Goal: Information Seeking & Learning: Learn about a topic

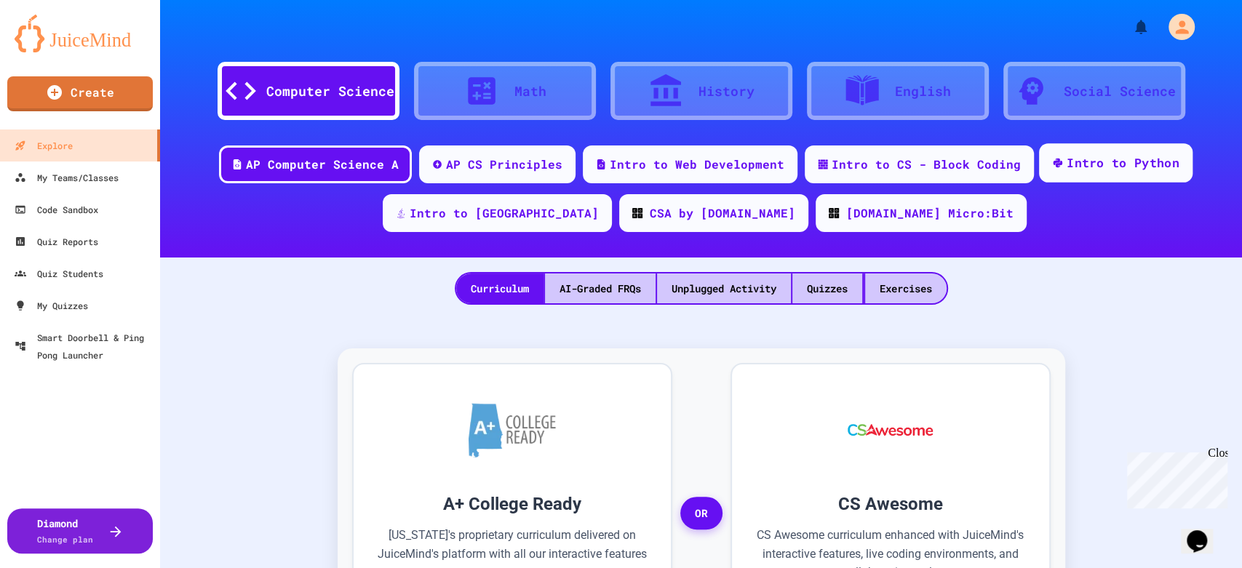
click at [1069, 167] on div "Intro to Python" at bounding box center [1122, 163] width 113 height 18
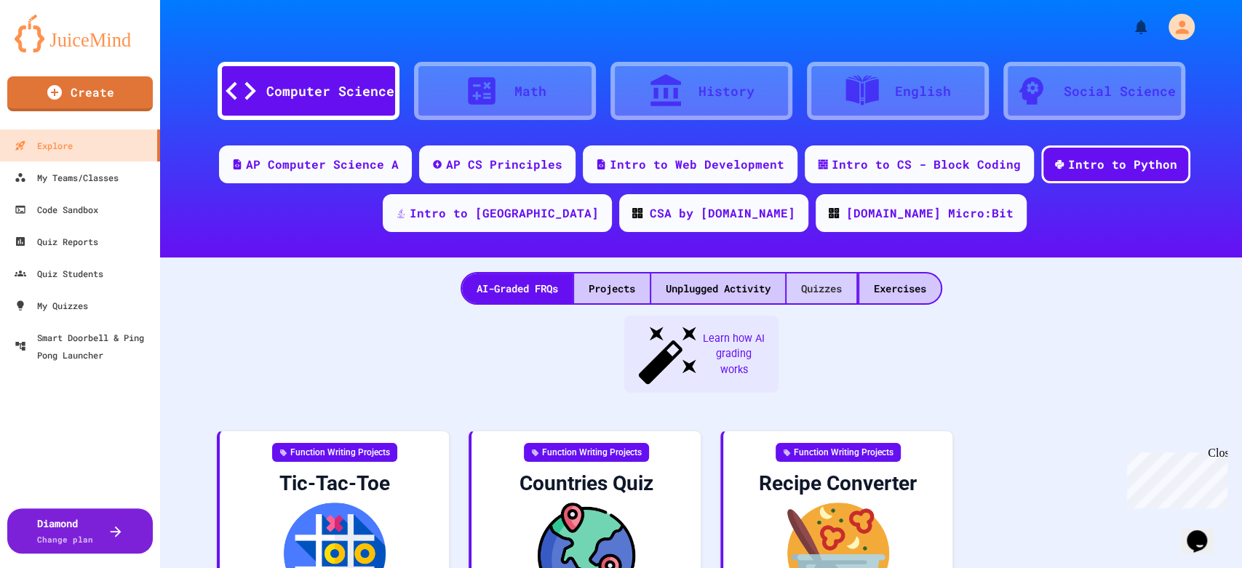
click at [815, 286] on div "Quizzes" at bounding box center [821, 289] width 70 height 30
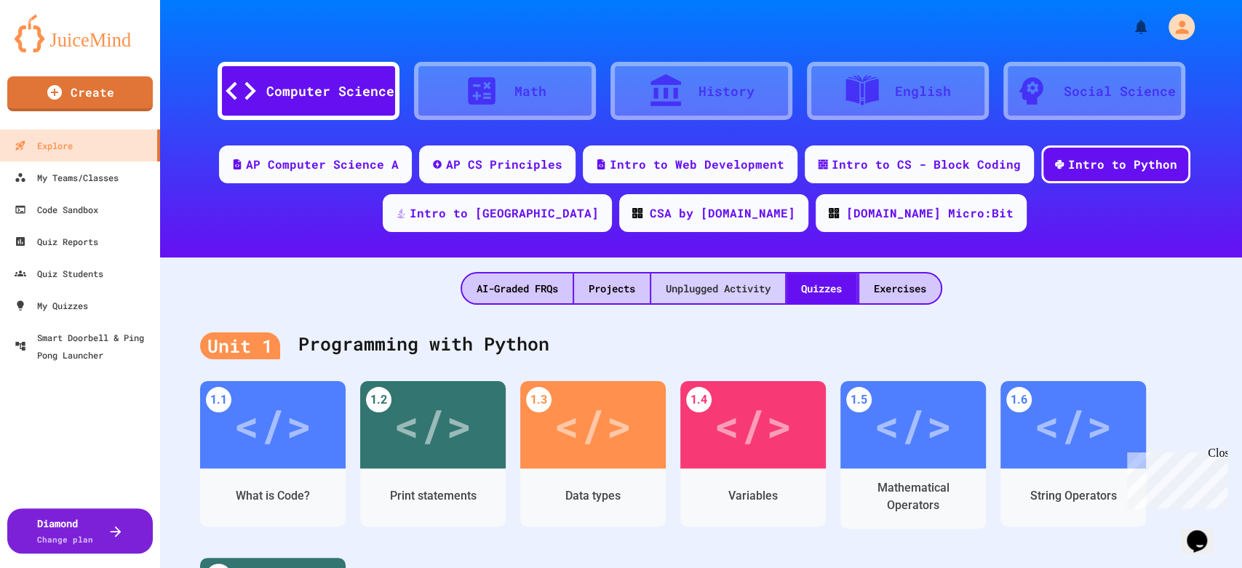
click at [694, 287] on div "Unplugged Activity" at bounding box center [718, 289] width 134 height 30
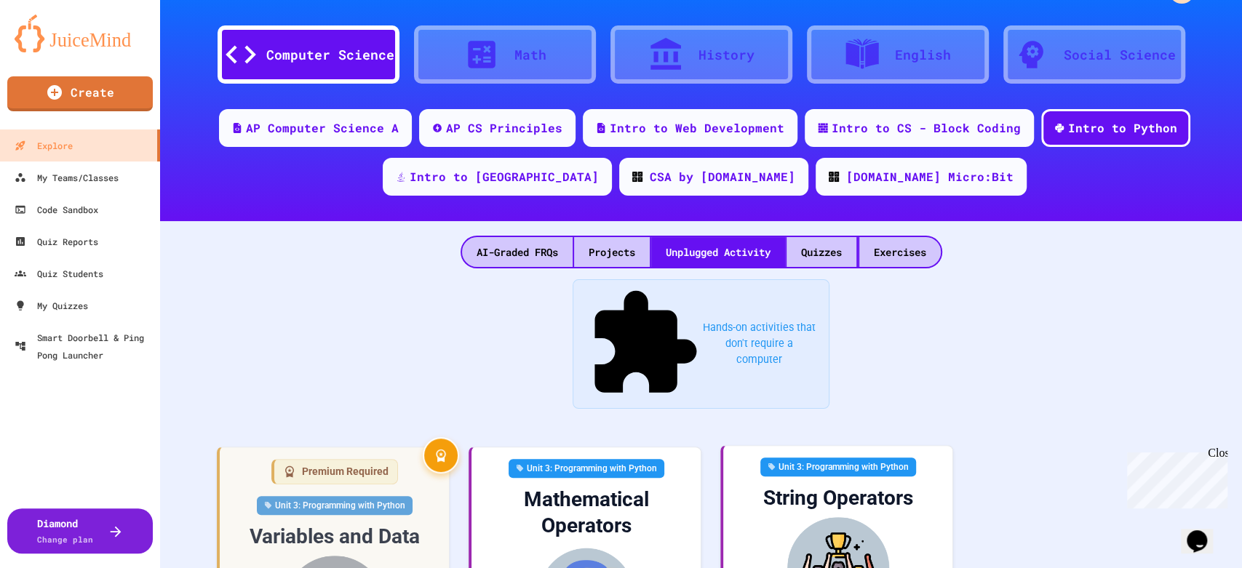
scroll to position [161, 0]
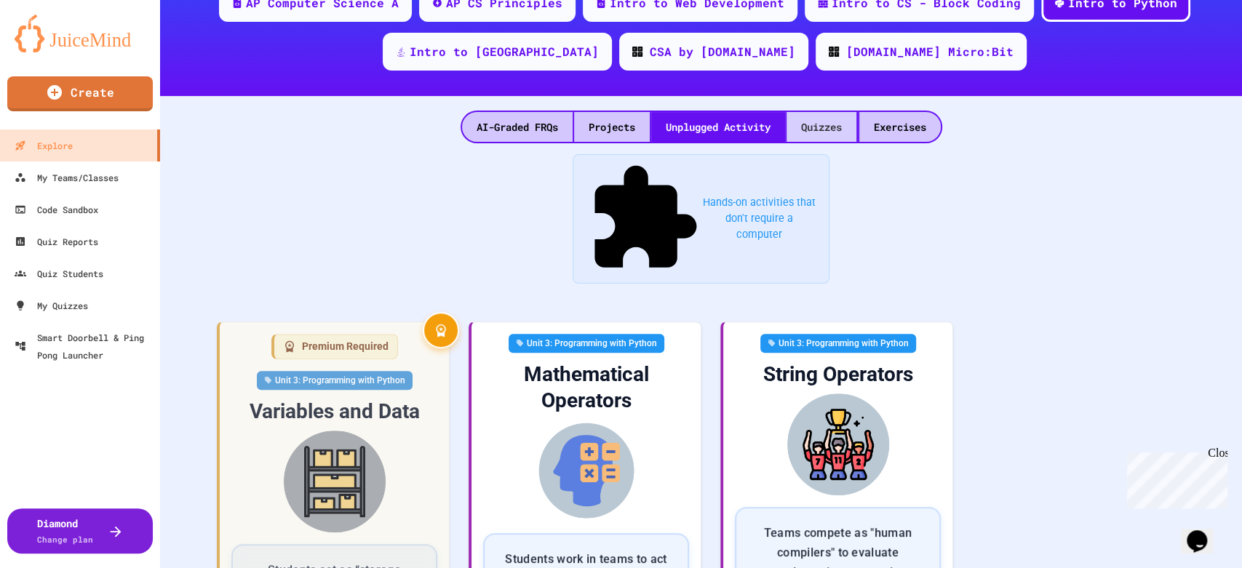
click at [815, 127] on div "Quizzes" at bounding box center [821, 127] width 70 height 30
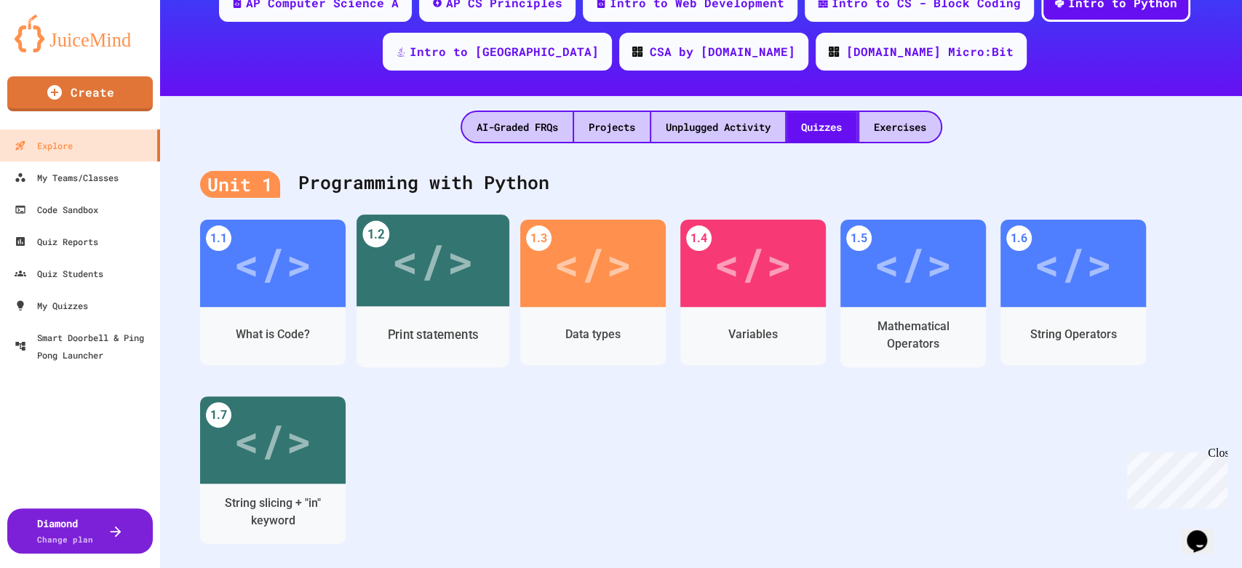
click at [447, 314] on div "Print statements" at bounding box center [432, 335] width 153 height 42
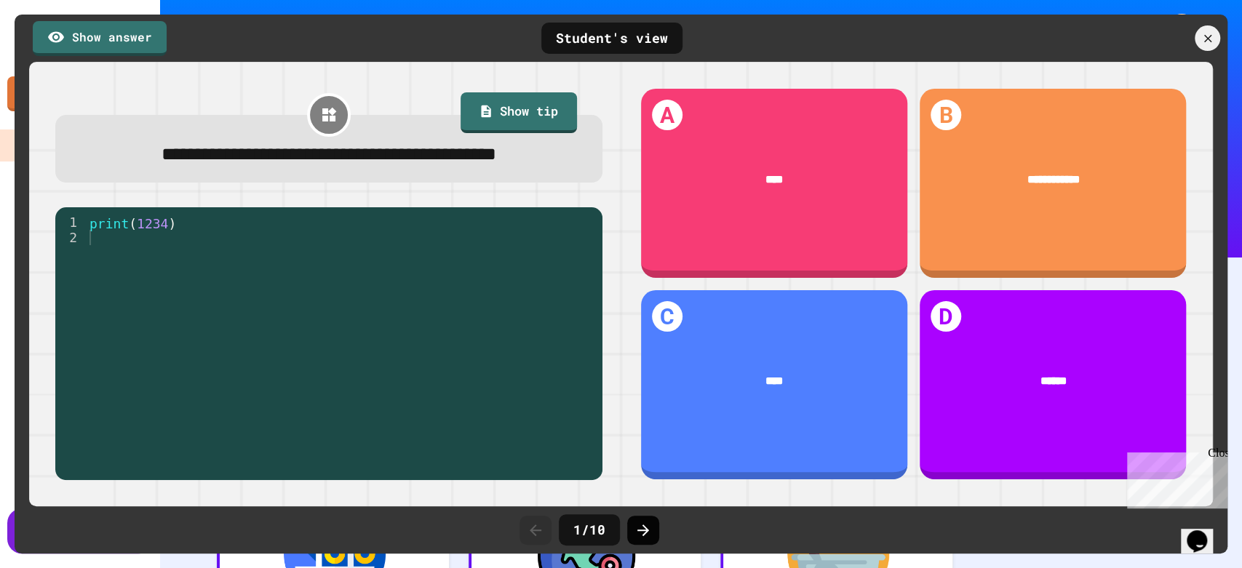
click at [642, 525] on icon at bounding box center [642, 530] width 17 height 17
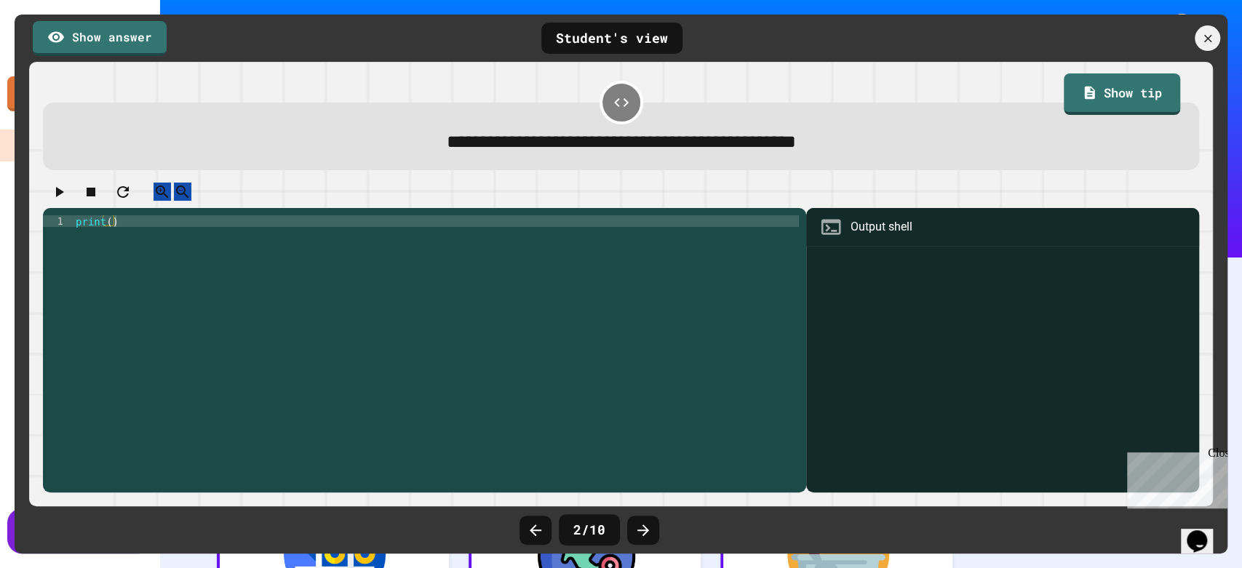
click at [642, 525] on icon at bounding box center [643, 530] width 12 height 12
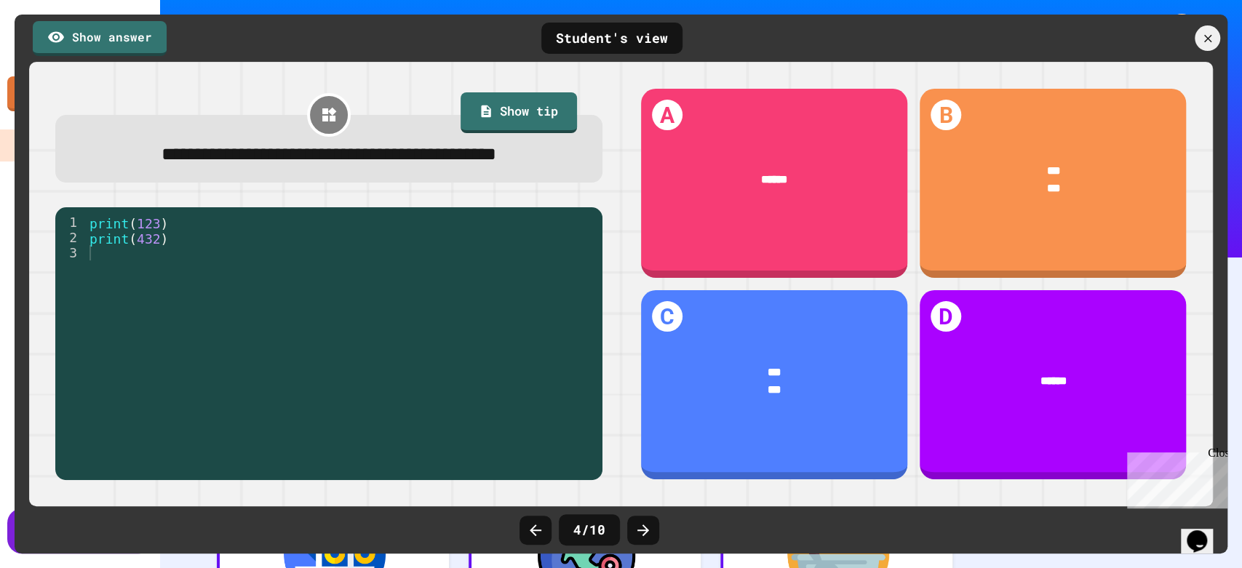
click at [642, 525] on icon at bounding box center [643, 530] width 12 height 12
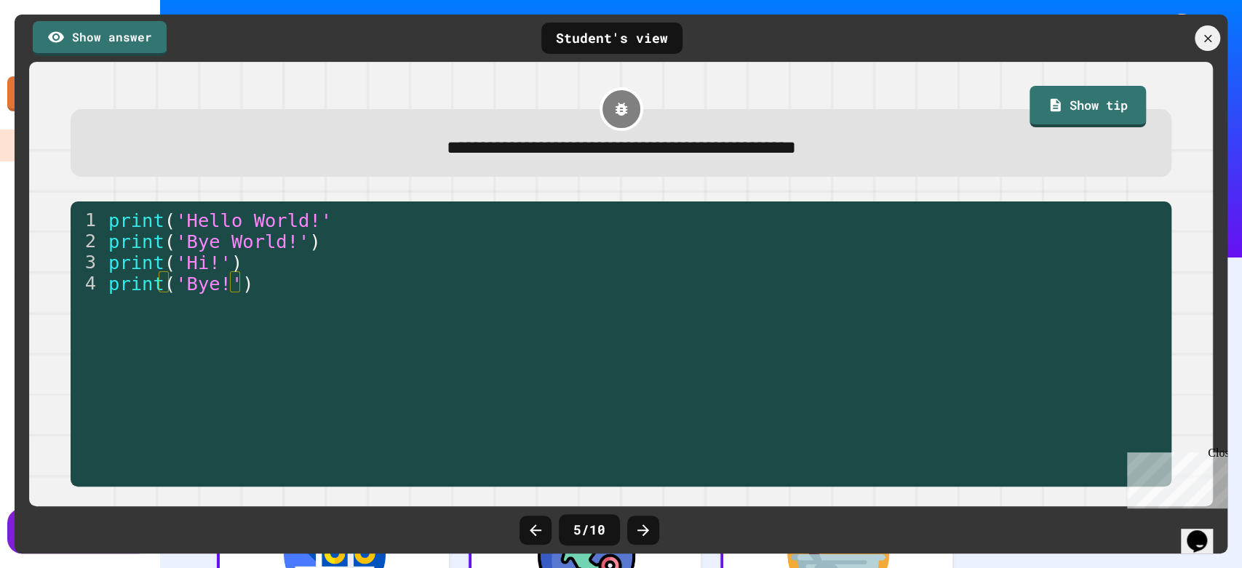
click at [642, 525] on icon at bounding box center [643, 530] width 12 height 12
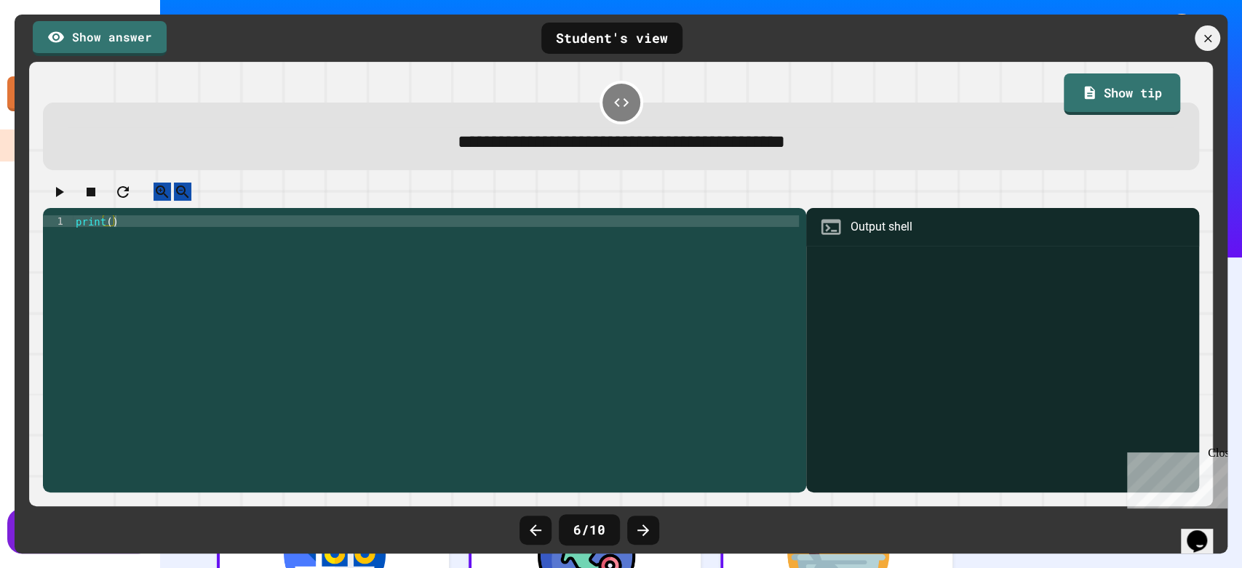
click at [642, 525] on icon at bounding box center [643, 530] width 12 height 12
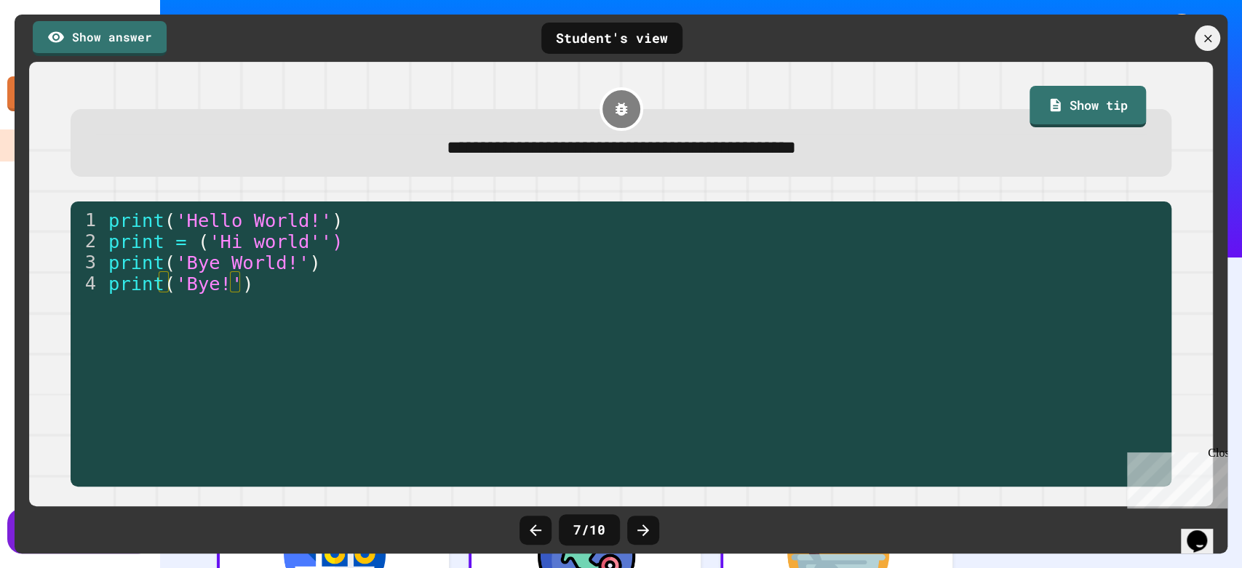
click at [642, 525] on icon at bounding box center [643, 530] width 12 height 12
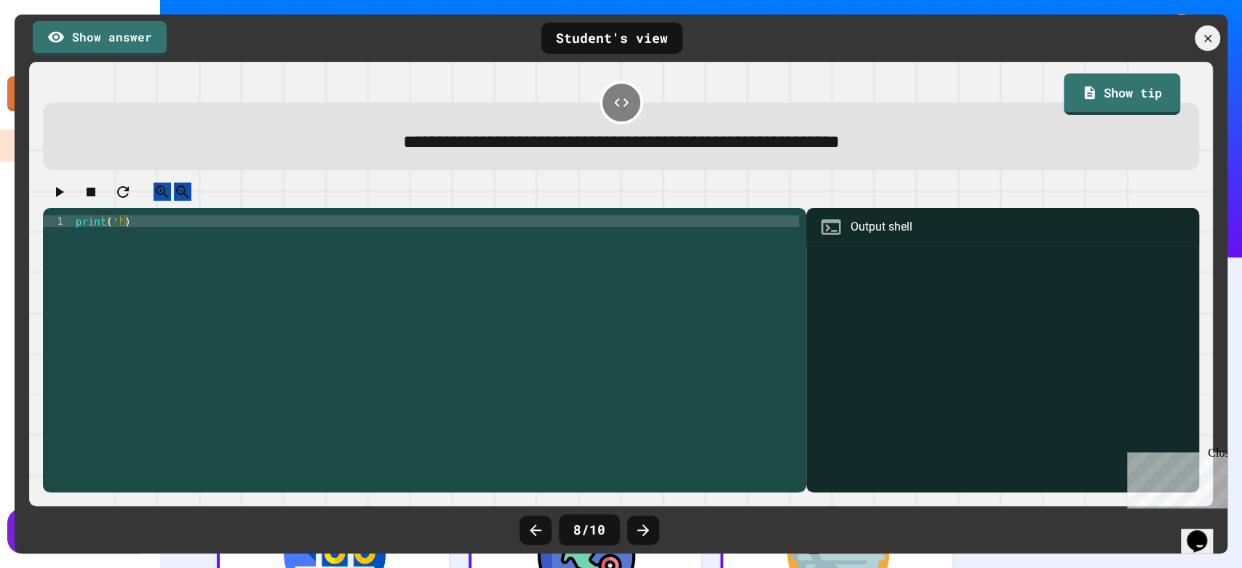
click at [642, 525] on icon at bounding box center [643, 530] width 12 height 12
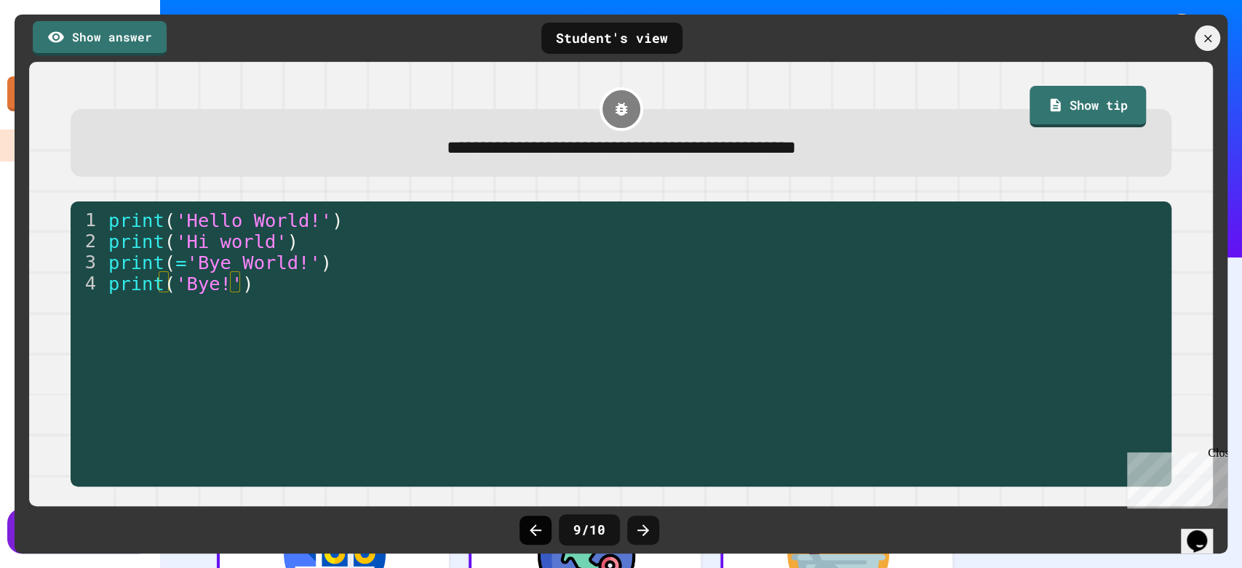
click at [541, 534] on icon at bounding box center [535, 530] width 17 height 17
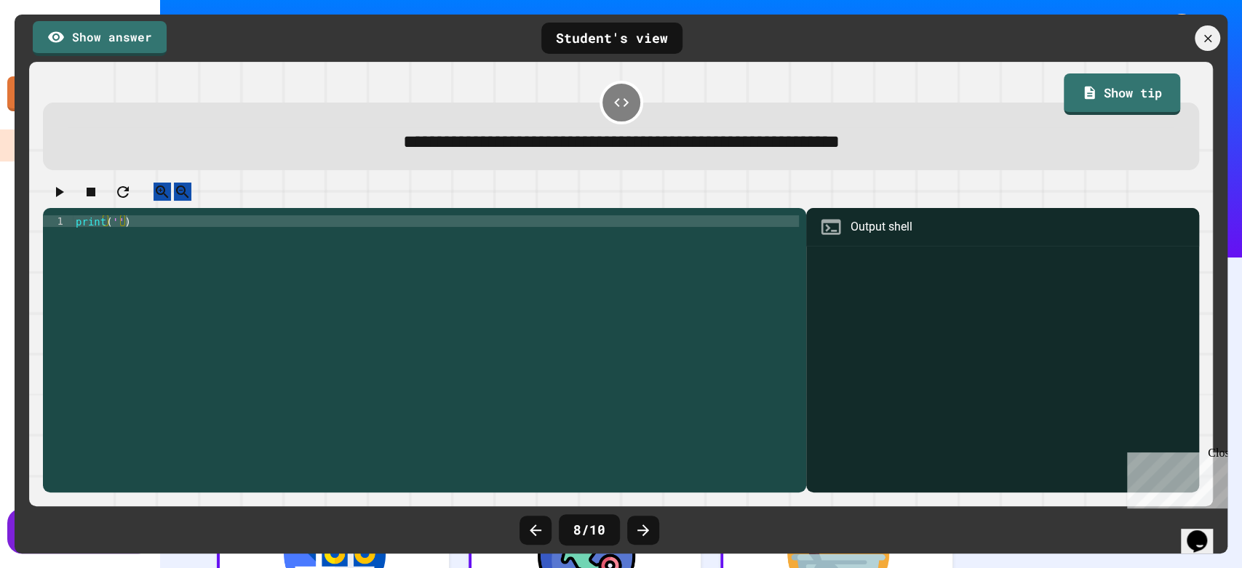
click at [114, 238] on div "print ( '' )" at bounding box center [436, 343] width 727 height 256
click at [61, 188] on button "button" at bounding box center [58, 192] width 17 height 18
click at [61, 198] on icon "button" at bounding box center [58, 191] width 17 height 17
click at [64, 196] on icon "button" at bounding box center [58, 191] width 17 height 17
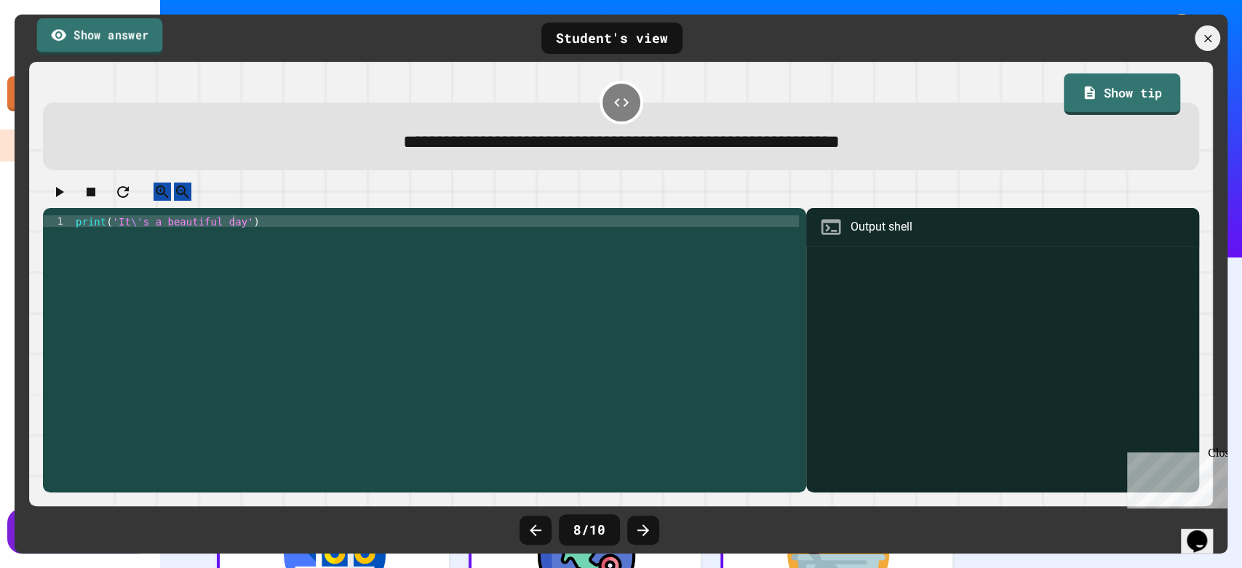
click at [129, 28] on link "Show answer" at bounding box center [100, 36] width 126 height 36
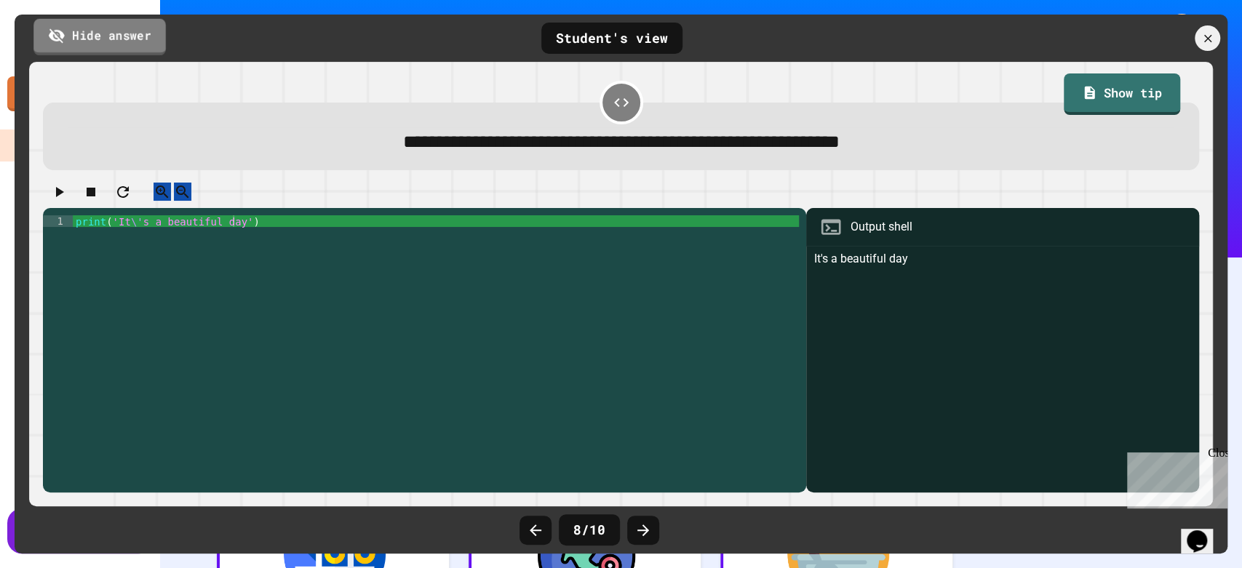
click at [129, 30] on link "Hide answer" at bounding box center [99, 36] width 132 height 36
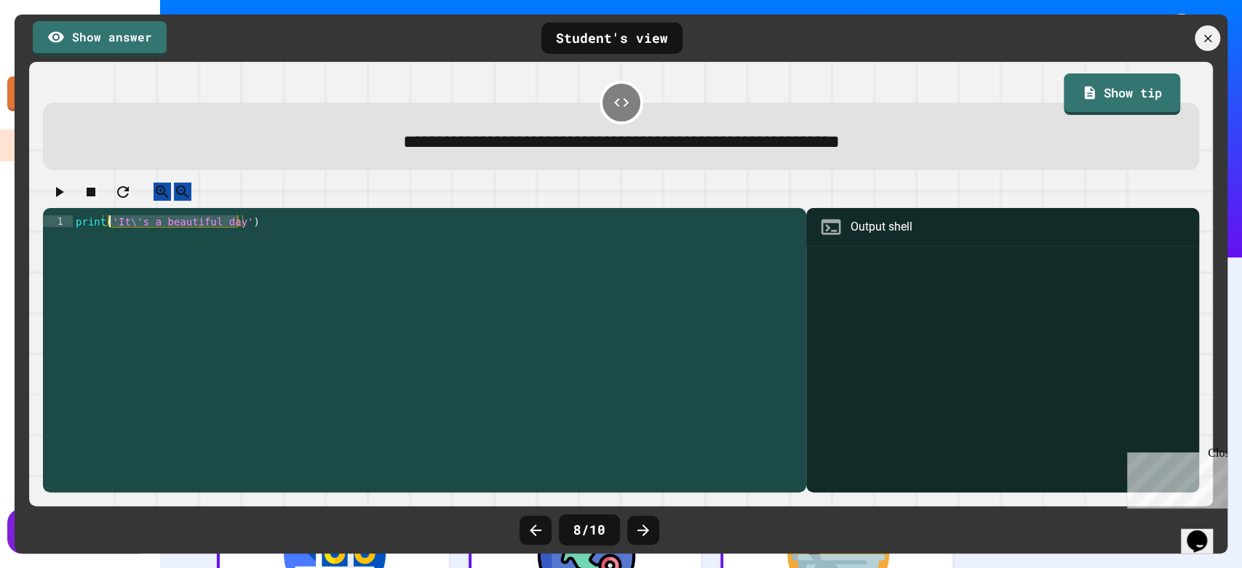
drag, startPoint x: 239, startPoint y: 233, endPoint x: 111, endPoint y: 230, distance: 128.1
click at [111, 230] on div "print ( 'It \' s a beautiful day' )" at bounding box center [436, 343] width 727 height 256
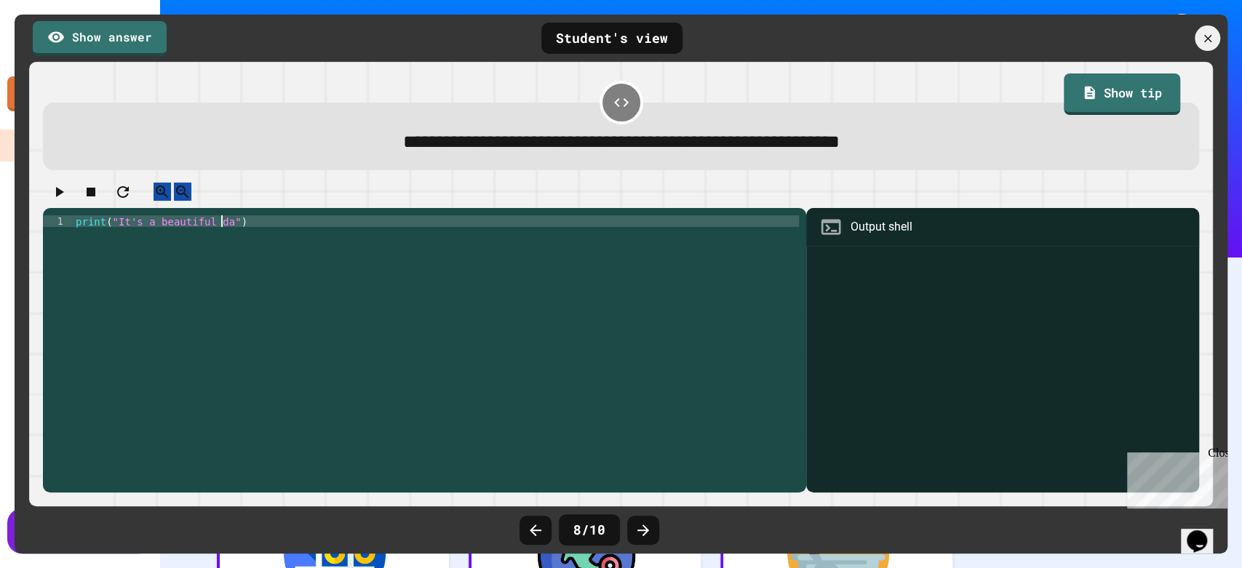
scroll to position [0, 10]
type textarea "**********"
click at [68, 194] on icon "button" at bounding box center [58, 191] width 17 height 17
click at [61, 199] on icon "button" at bounding box center [58, 191] width 17 height 17
click at [86, 33] on link "Show answer" at bounding box center [100, 37] width 134 height 36
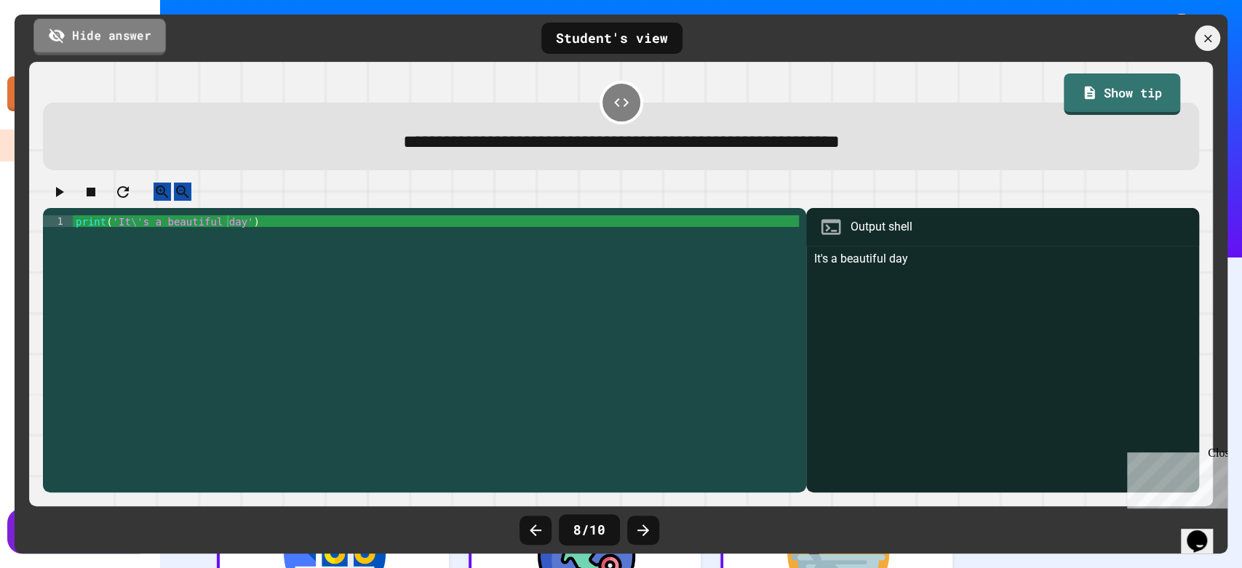
click at [83, 33] on link "Hide answer" at bounding box center [99, 36] width 132 height 36
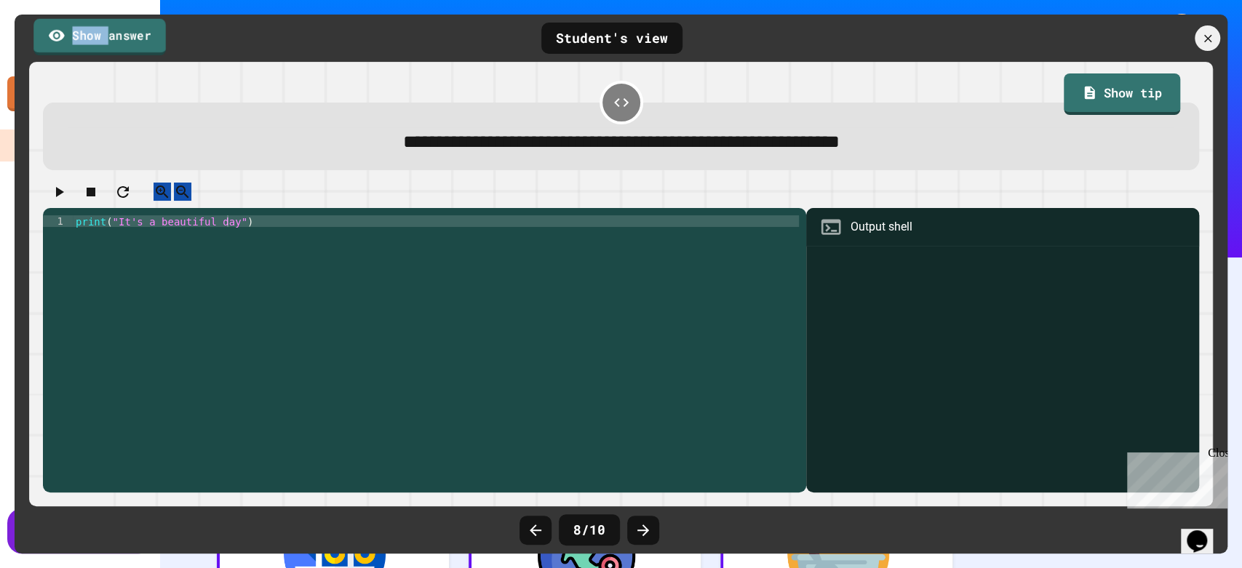
click at [83, 33] on link "Show answer" at bounding box center [99, 36] width 132 height 36
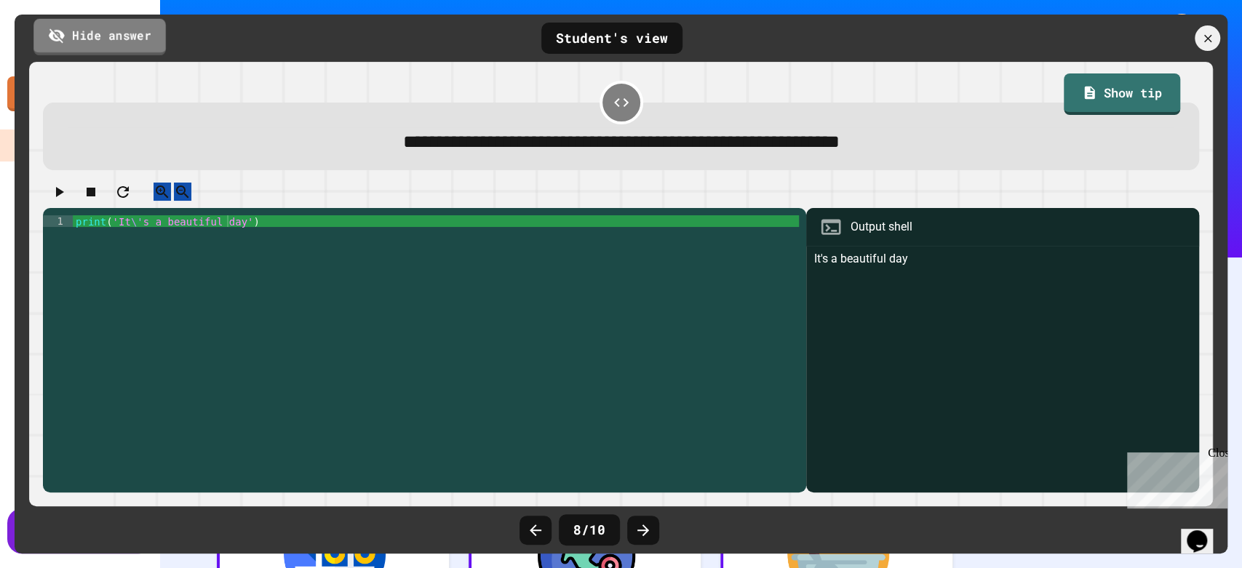
click at [81, 34] on link "Hide answer" at bounding box center [99, 36] width 132 height 36
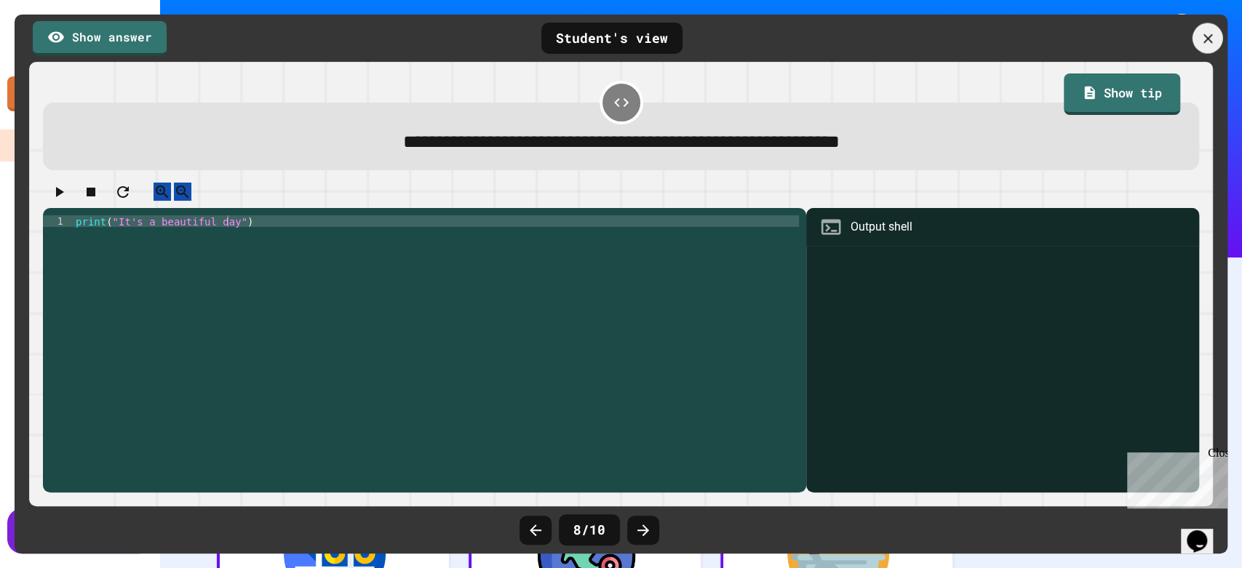
click at [1194, 31] on div at bounding box center [1207, 38] width 31 height 31
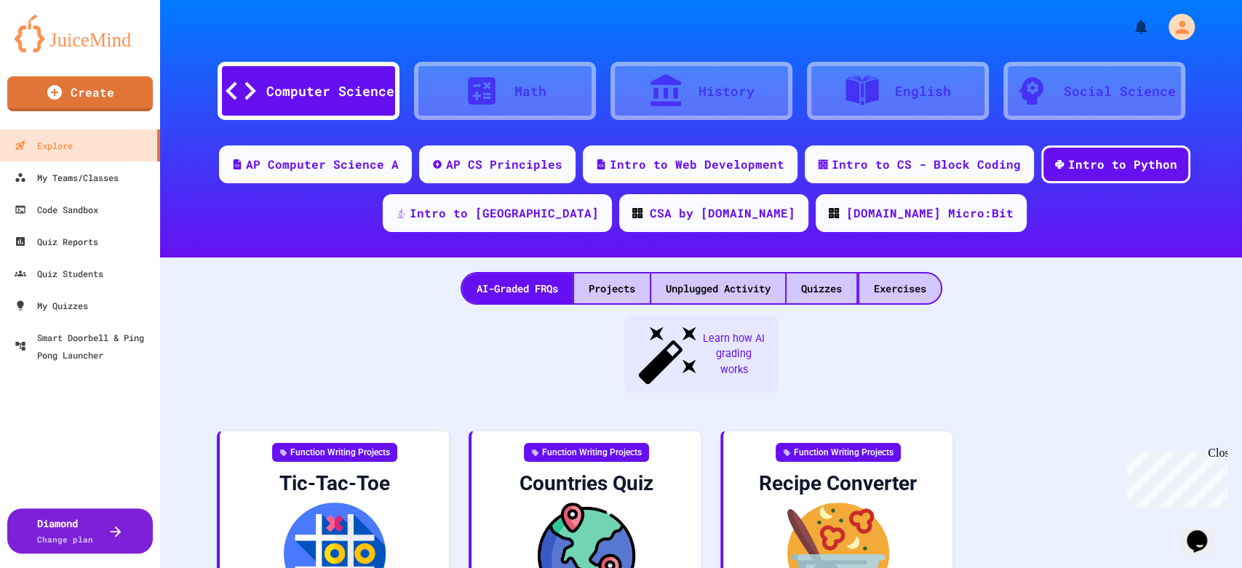
scroll to position [802, 0]
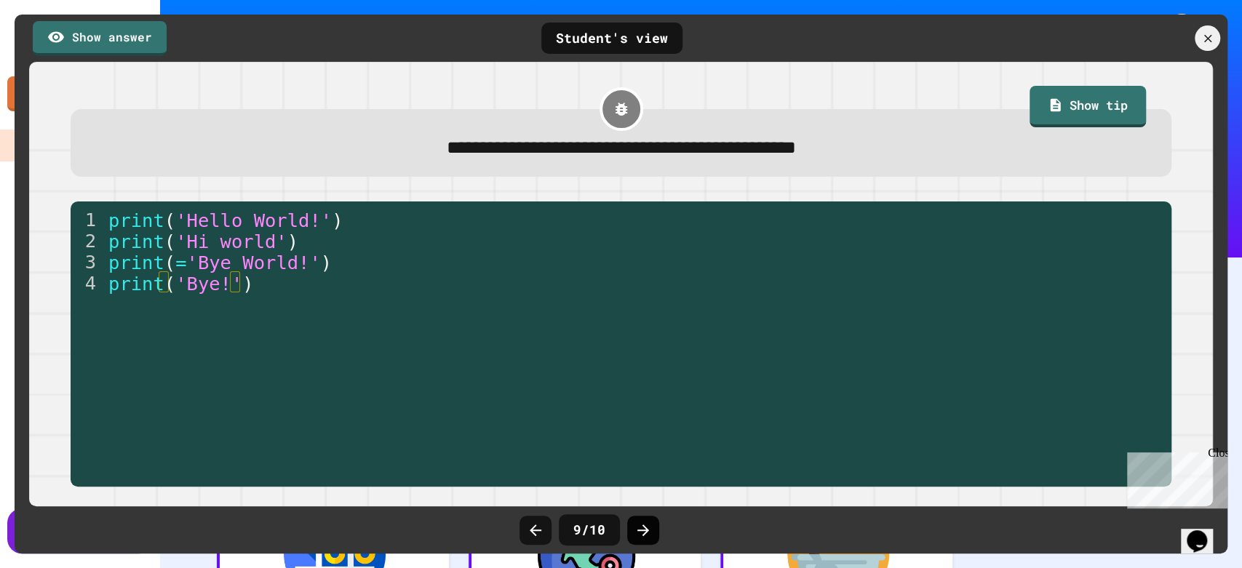
click at [648, 536] on icon at bounding box center [642, 530] width 17 height 17
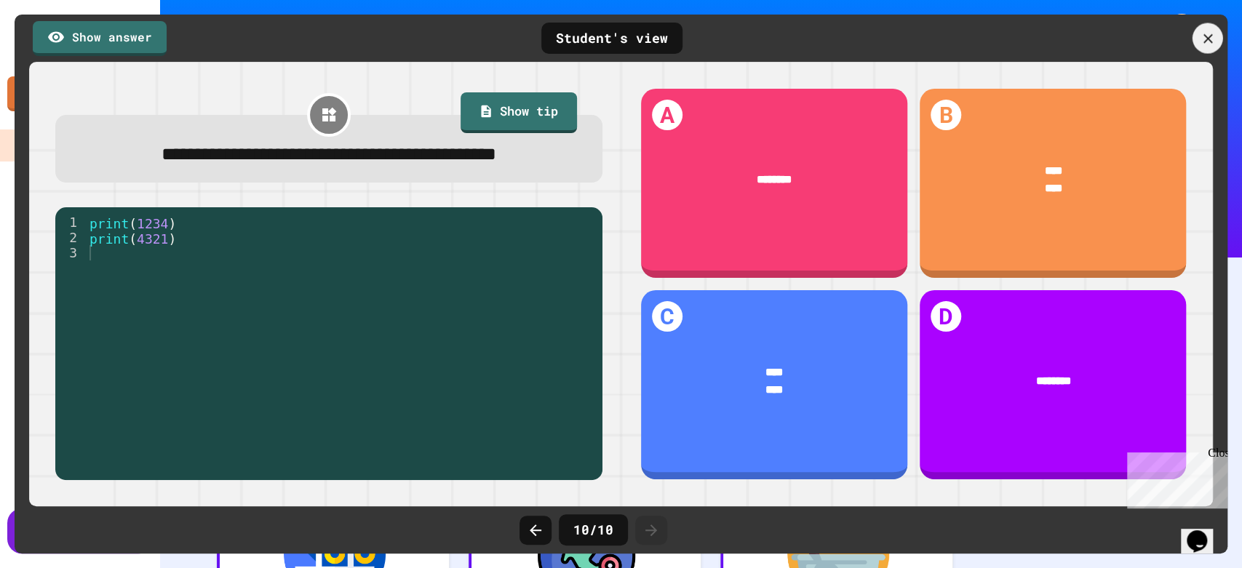
click at [1209, 38] on icon at bounding box center [1207, 39] width 16 height 16
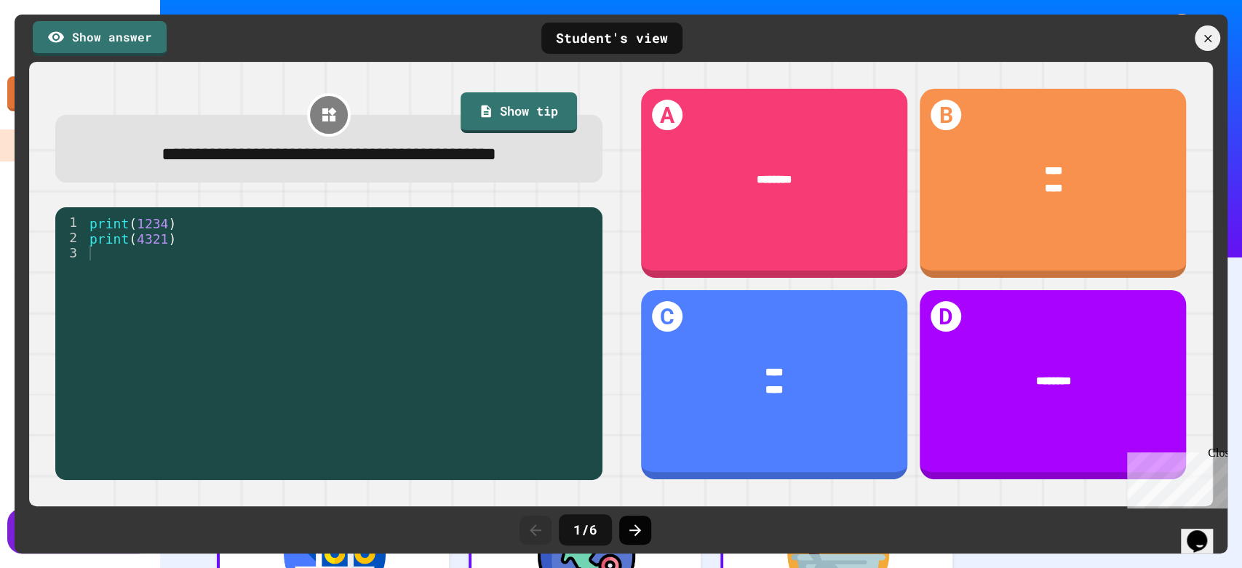
click at [623, 524] on div at bounding box center [635, 530] width 32 height 29
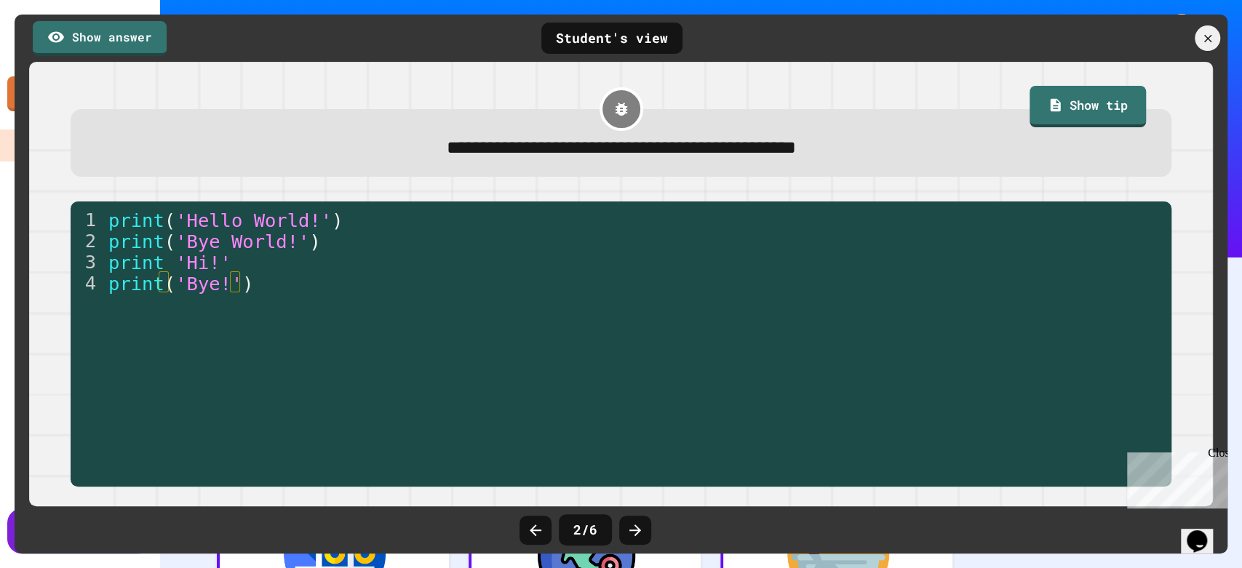
click at [623, 524] on div at bounding box center [635, 530] width 32 height 29
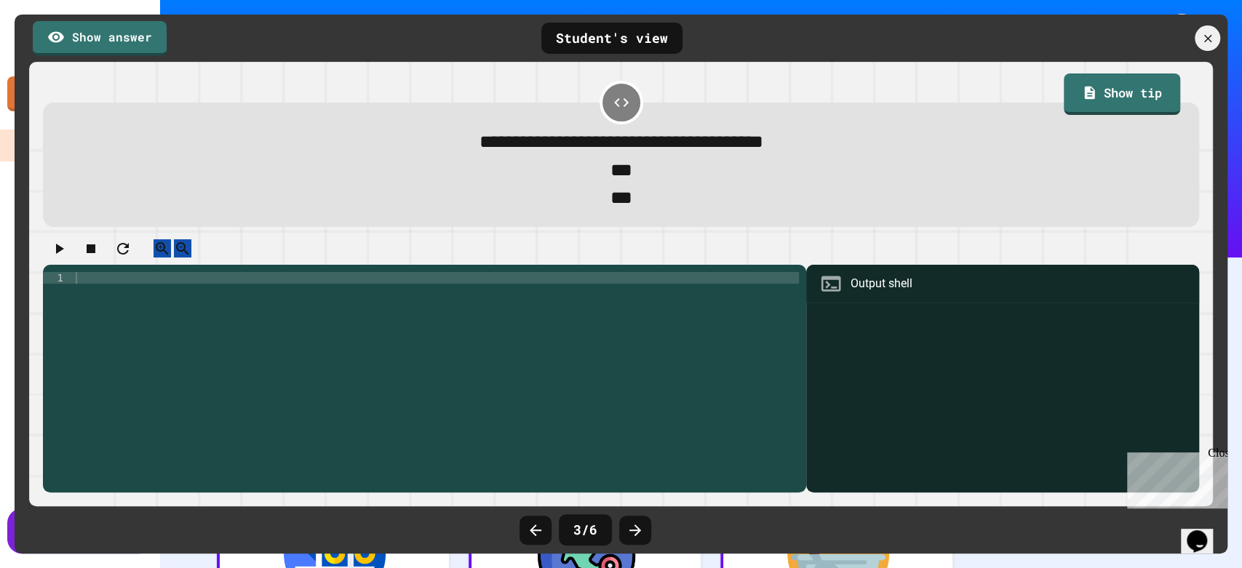
click at [623, 524] on div at bounding box center [635, 530] width 32 height 29
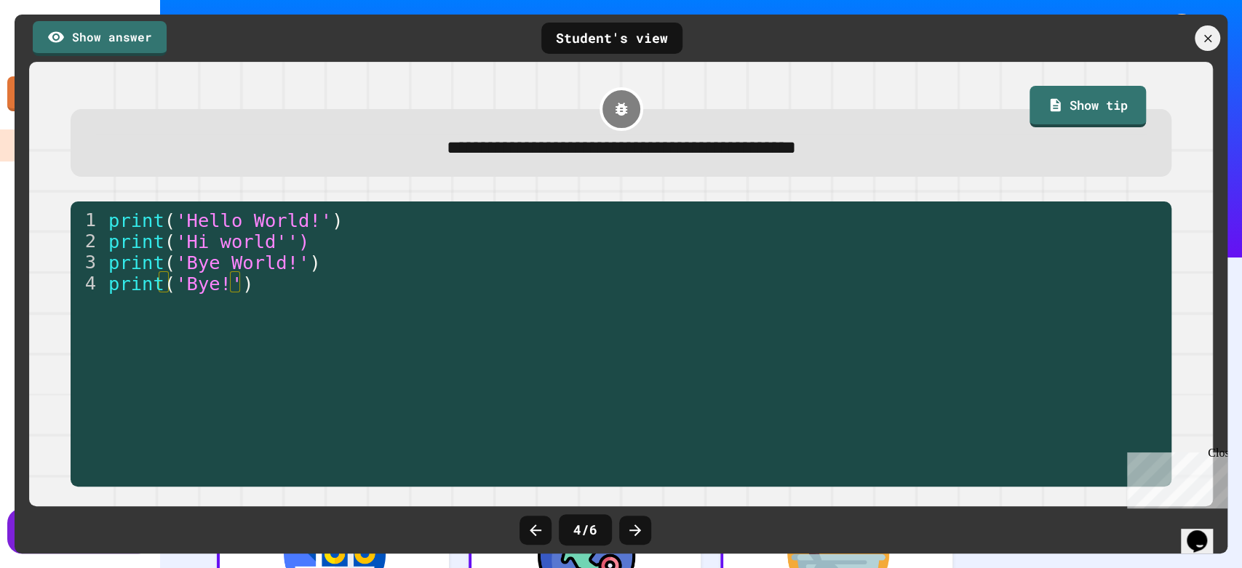
click at [623, 524] on div at bounding box center [635, 530] width 32 height 29
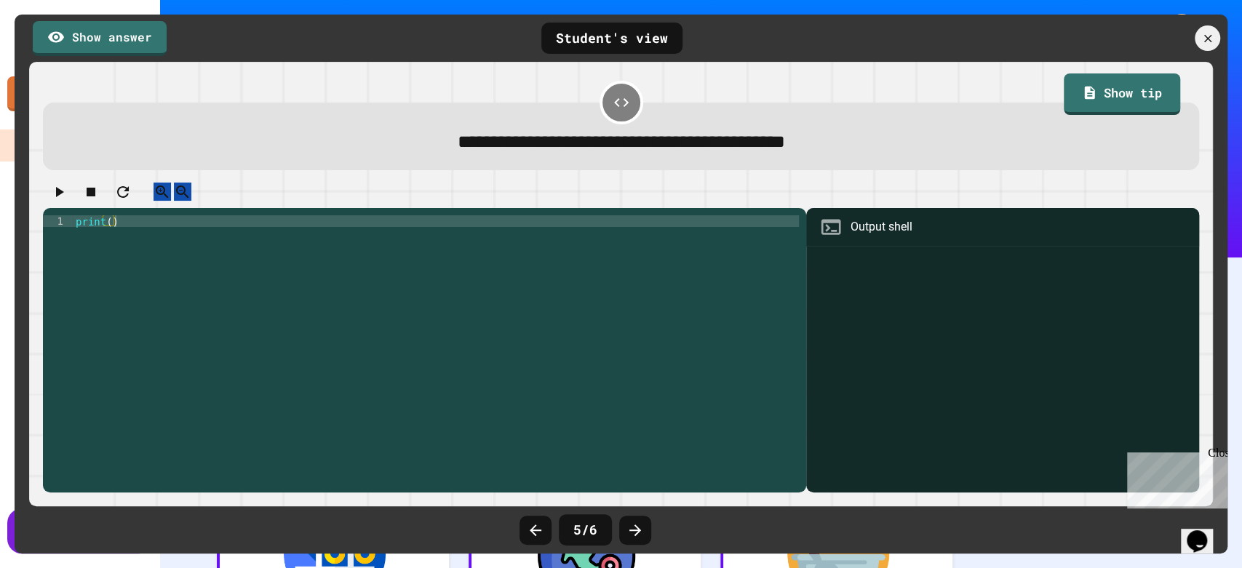
click at [623, 524] on div at bounding box center [635, 530] width 32 height 29
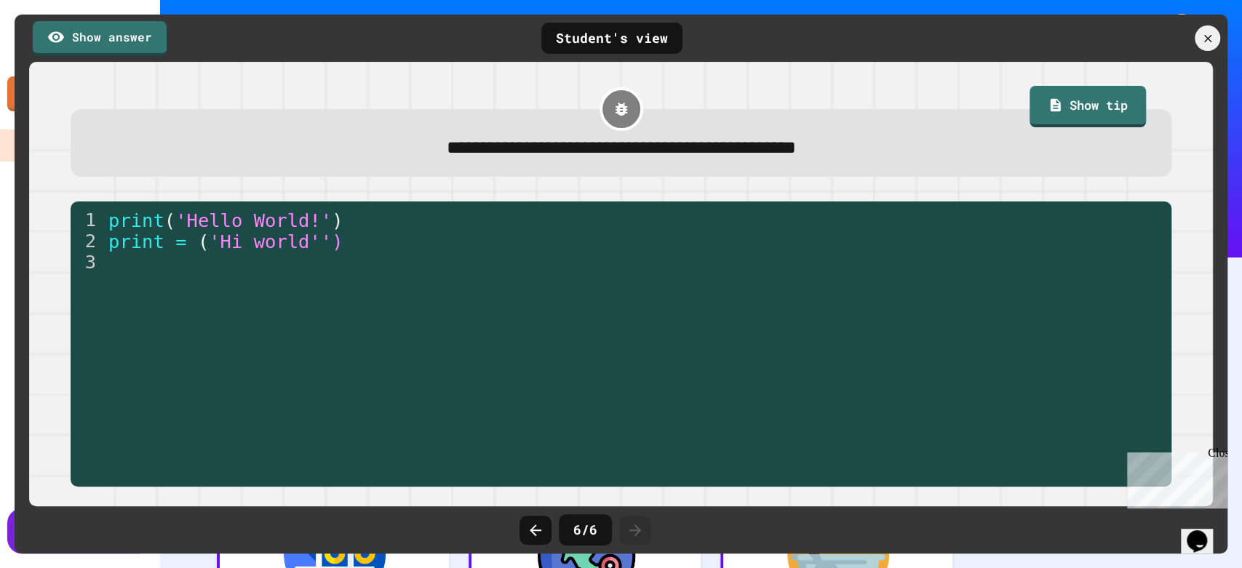
click at [623, 524] on div at bounding box center [635, 530] width 32 height 29
click at [15, 284] on div at bounding box center [15, 284] width 0 height 0
click at [1200, 43] on icon at bounding box center [1207, 39] width 16 height 16
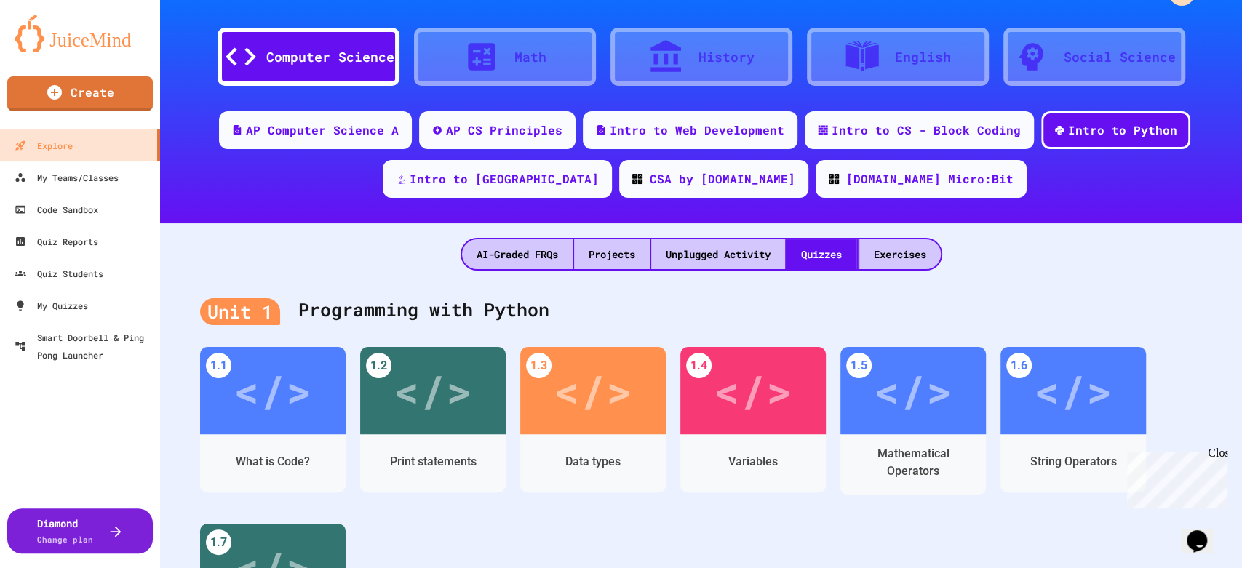
scroll to position [81, 0]
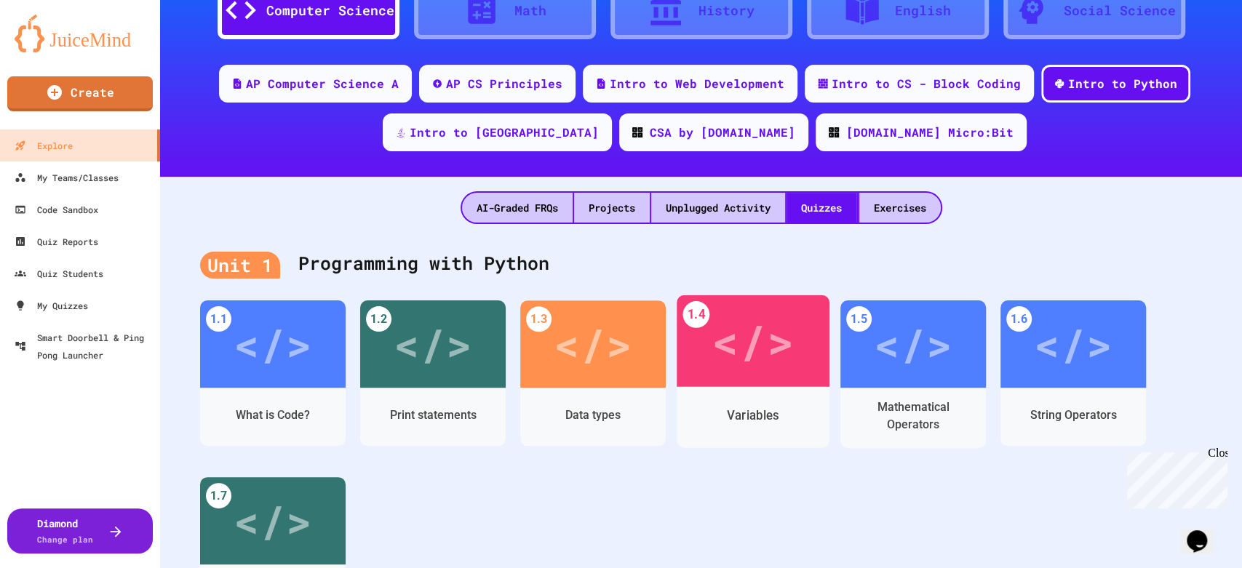
click at [741, 373] on div "</>" at bounding box center [752, 340] width 82 height 69
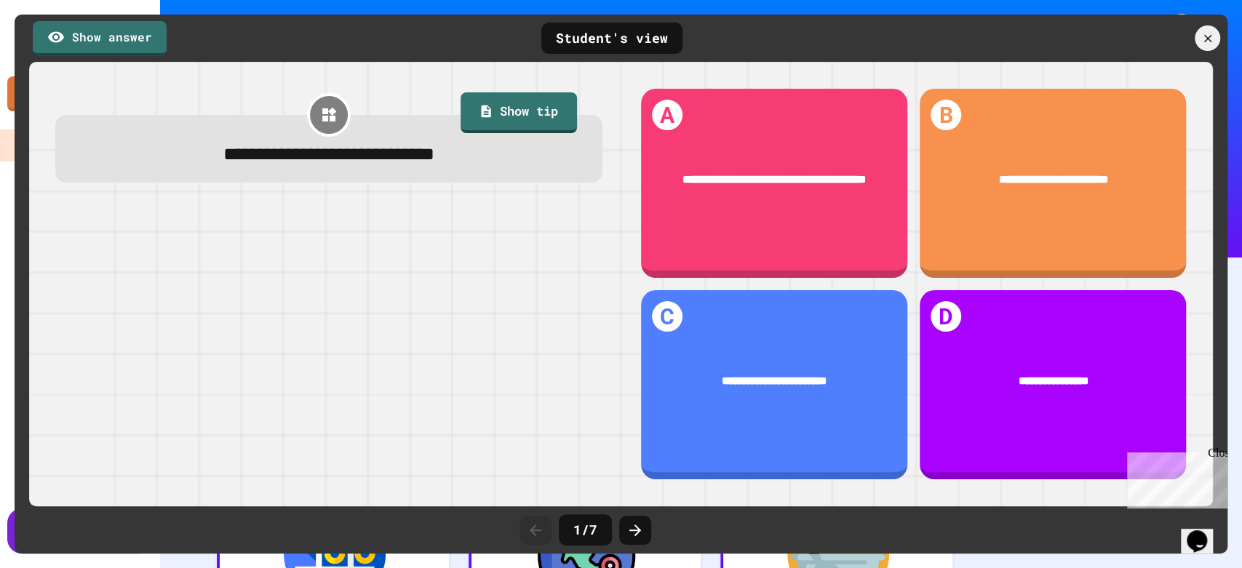
drag, startPoint x: 680, startPoint y: 505, endPoint x: 527, endPoint y: 429, distance: 171.1
click at [527, 429] on div at bounding box center [328, 343] width 547 height 273
click at [635, 531] on icon at bounding box center [634, 530] width 17 height 17
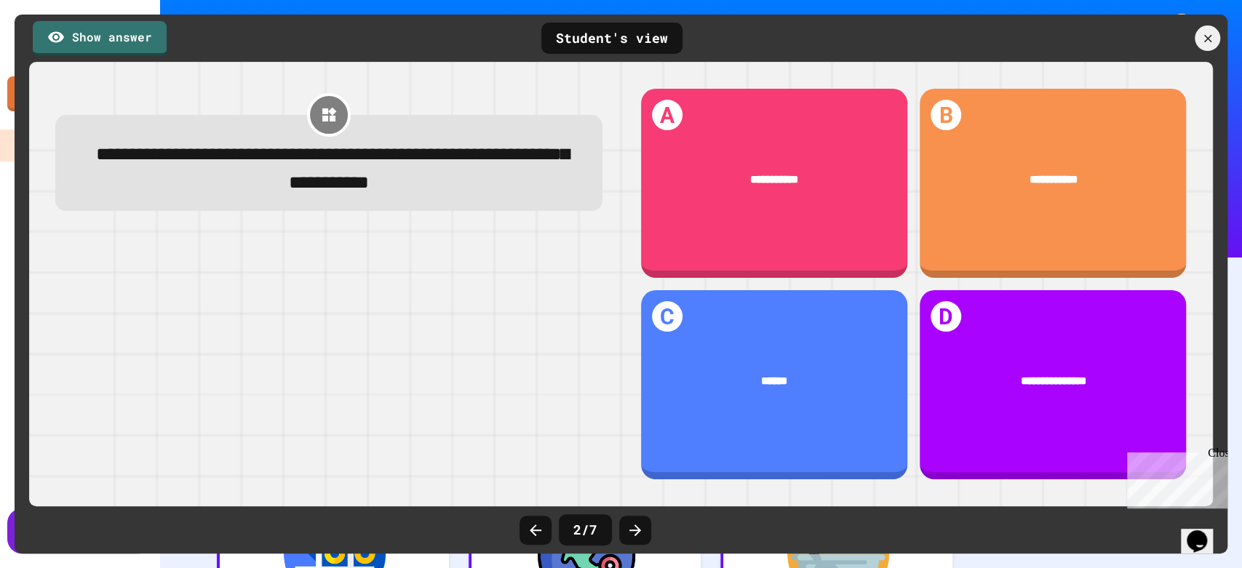
click at [635, 531] on icon at bounding box center [634, 530] width 17 height 17
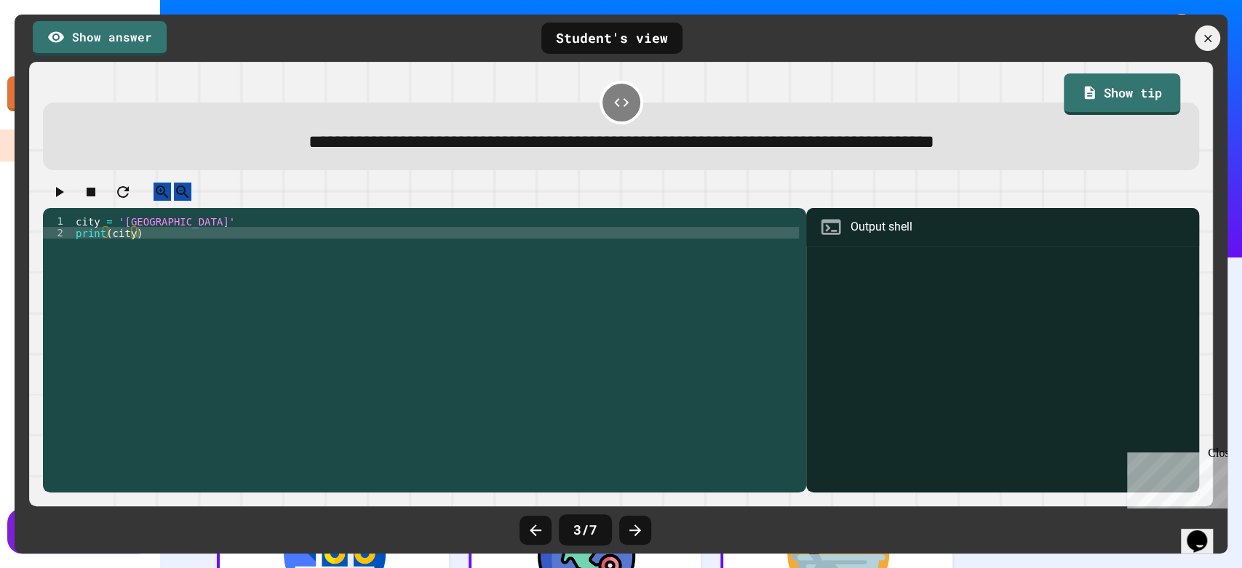
click at [635, 531] on icon at bounding box center [634, 530] width 17 height 17
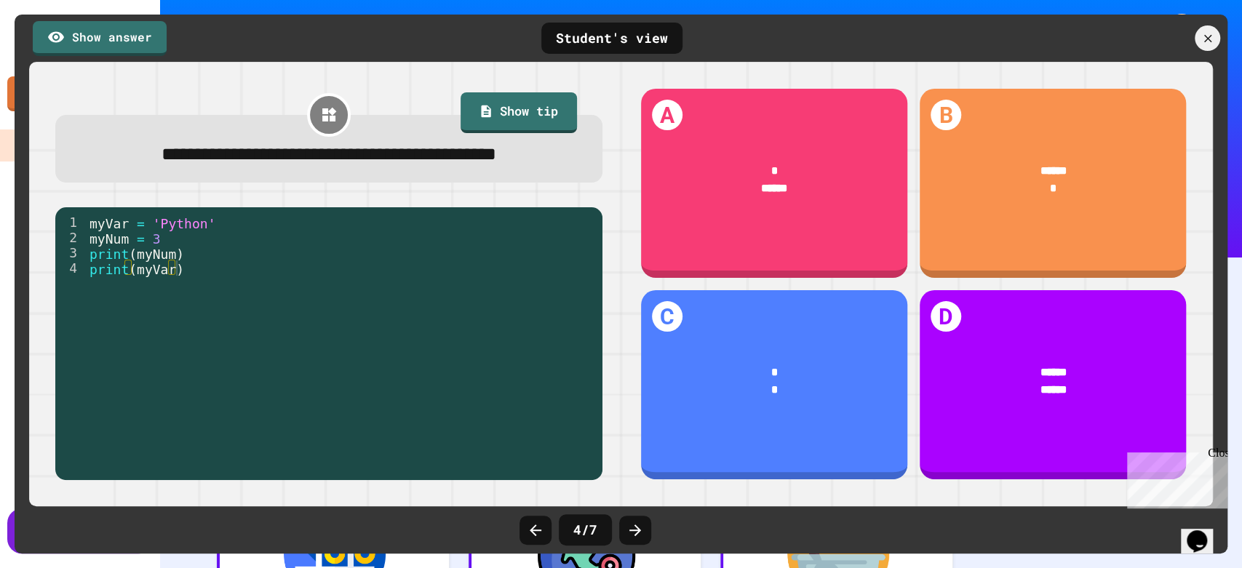
click at [635, 531] on icon at bounding box center [634, 530] width 17 height 17
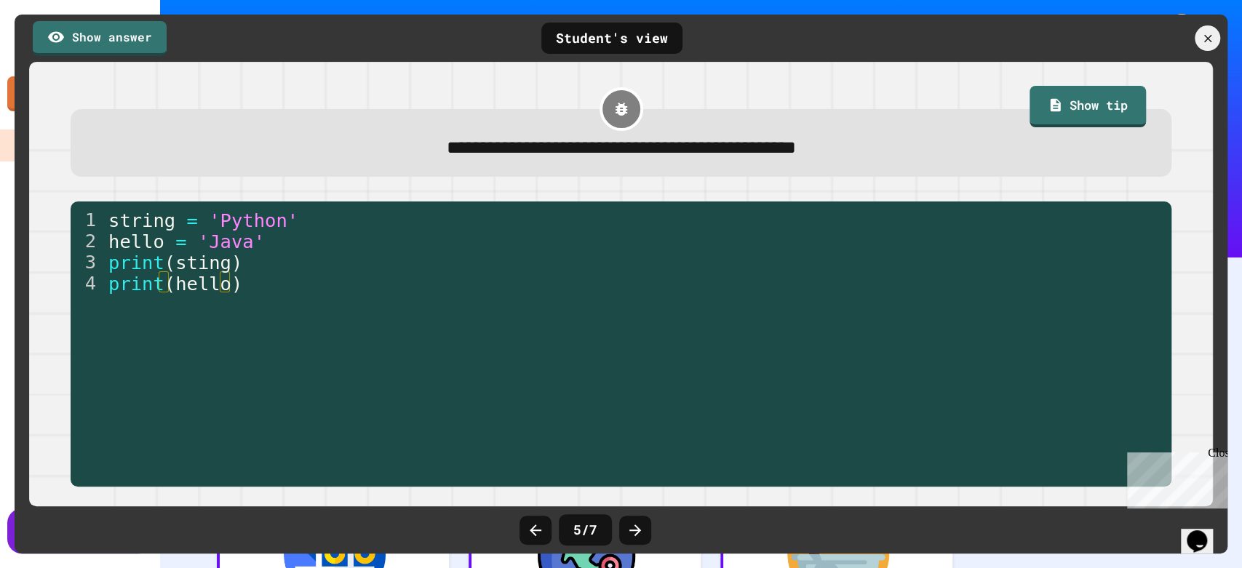
click at [635, 531] on icon at bounding box center [634, 530] width 17 height 17
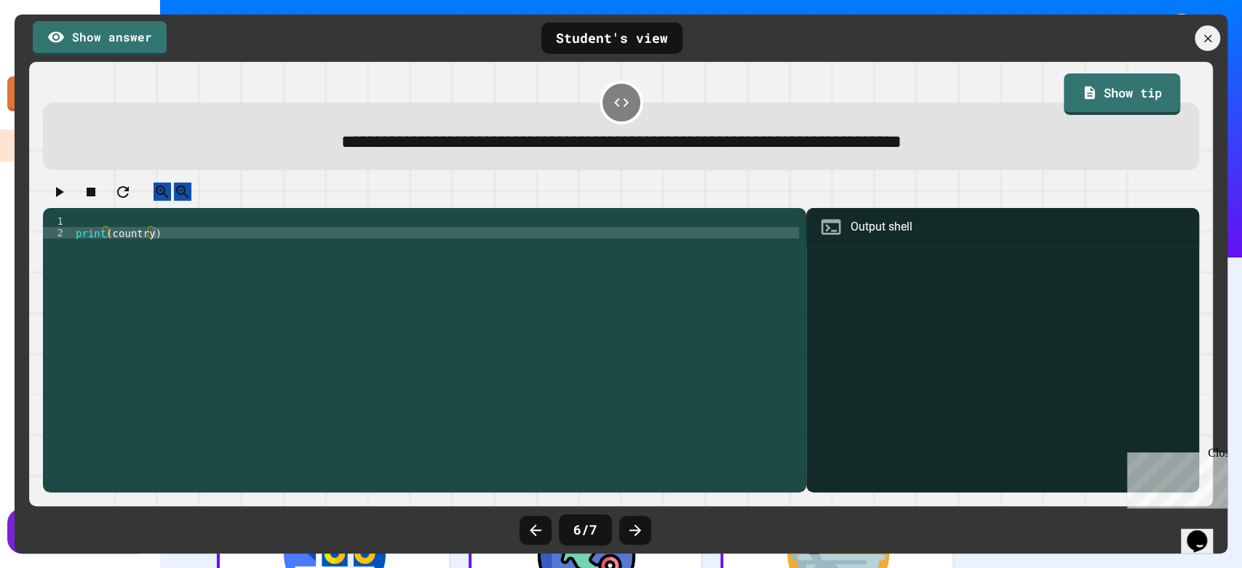
click at [635, 531] on icon at bounding box center [634, 530] width 17 height 17
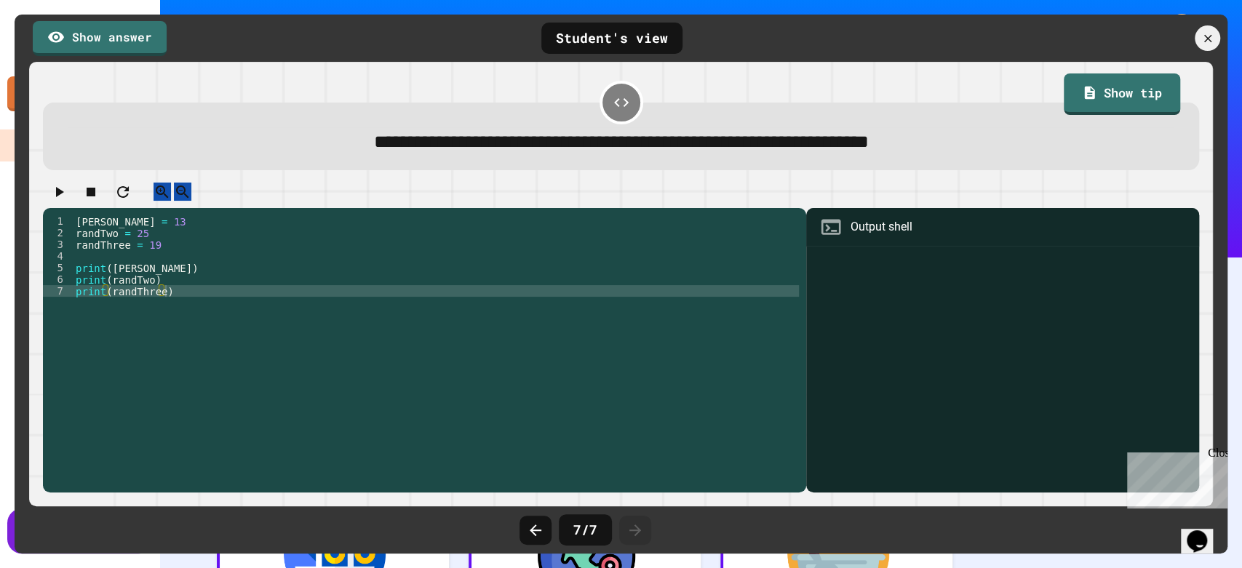
click at [635, 531] on icon at bounding box center [634, 530] width 17 height 17
click at [1205, 39] on icon at bounding box center [1206, 37] width 9 height 9
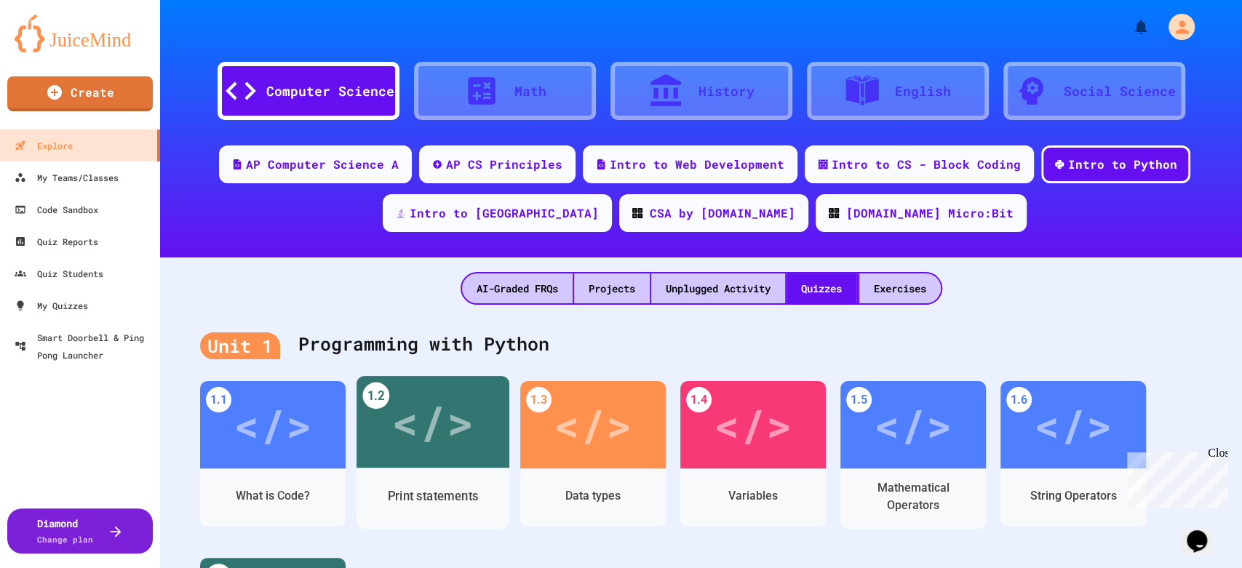
click at [425, 447] on div "</>" at bounding box center [432, 422] width 82 height 69
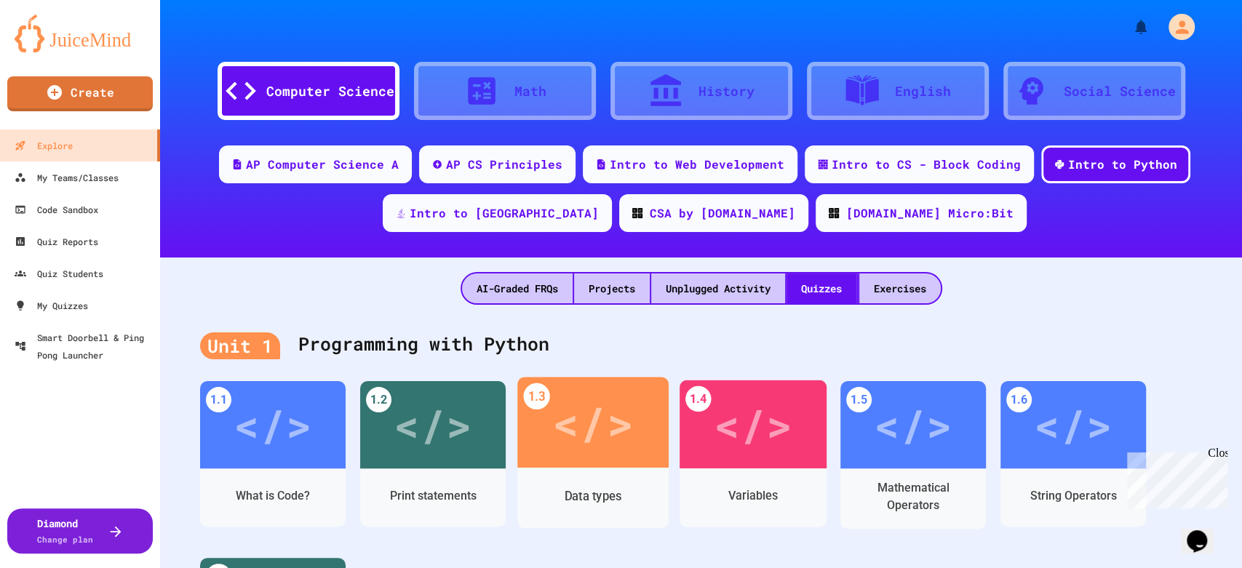
click at [764, 428] on div "</>" at bounding box center [752, 424] width 79 height 66
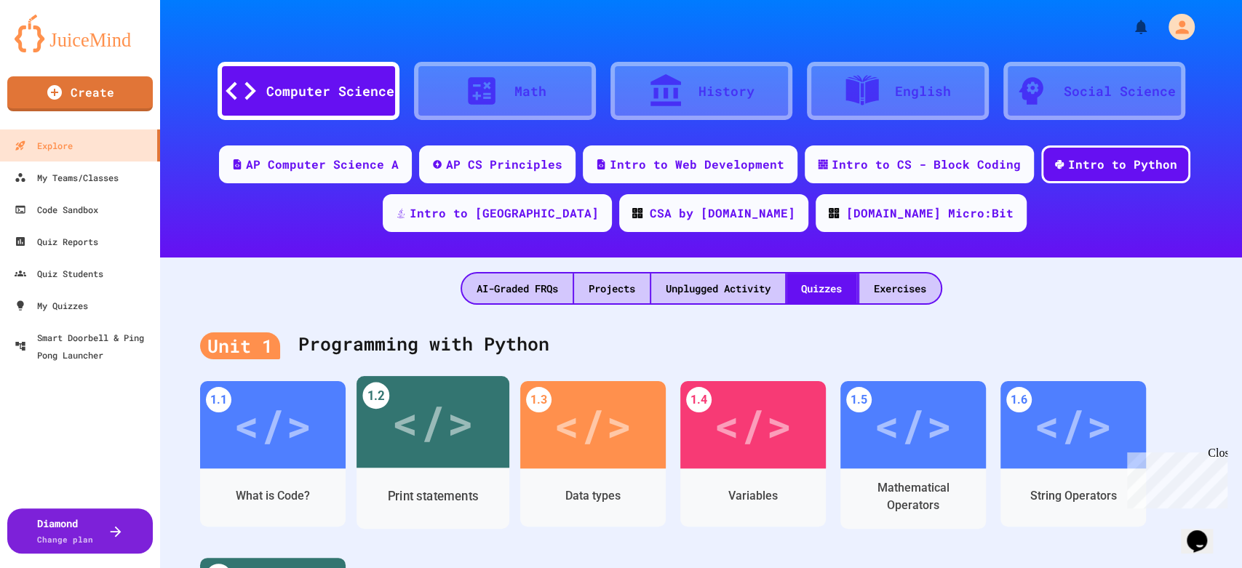
click at [425, 438] on div "</>" at bounding box center [432, 422] width 82 height 69
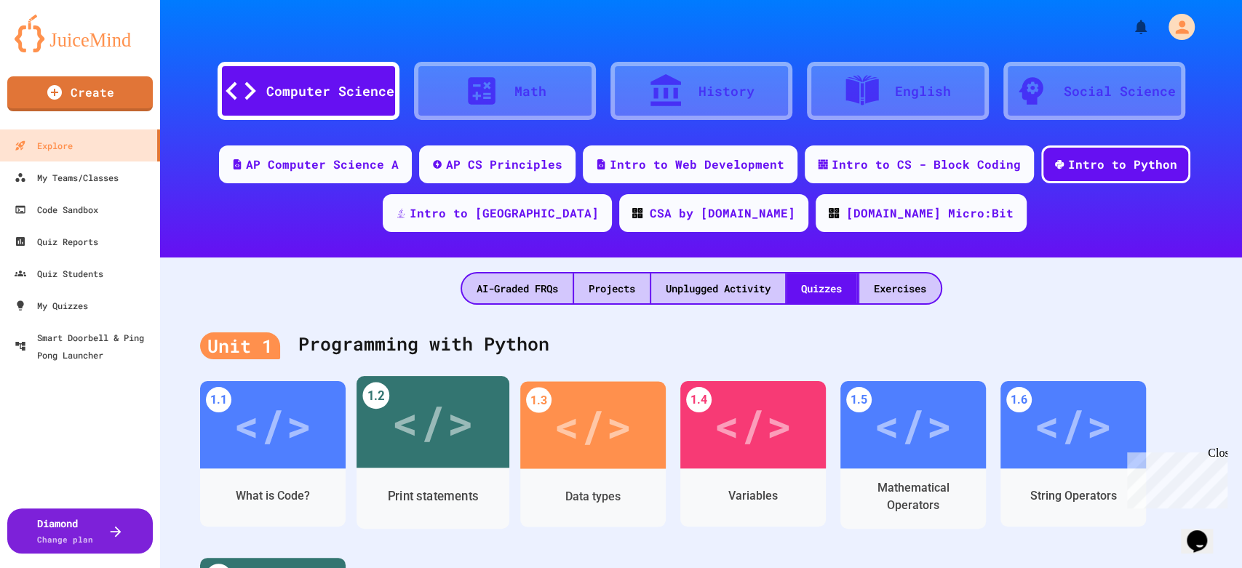
click at [414, 428] on div "</>" at bounding box center [432, 422] width 82 height 69
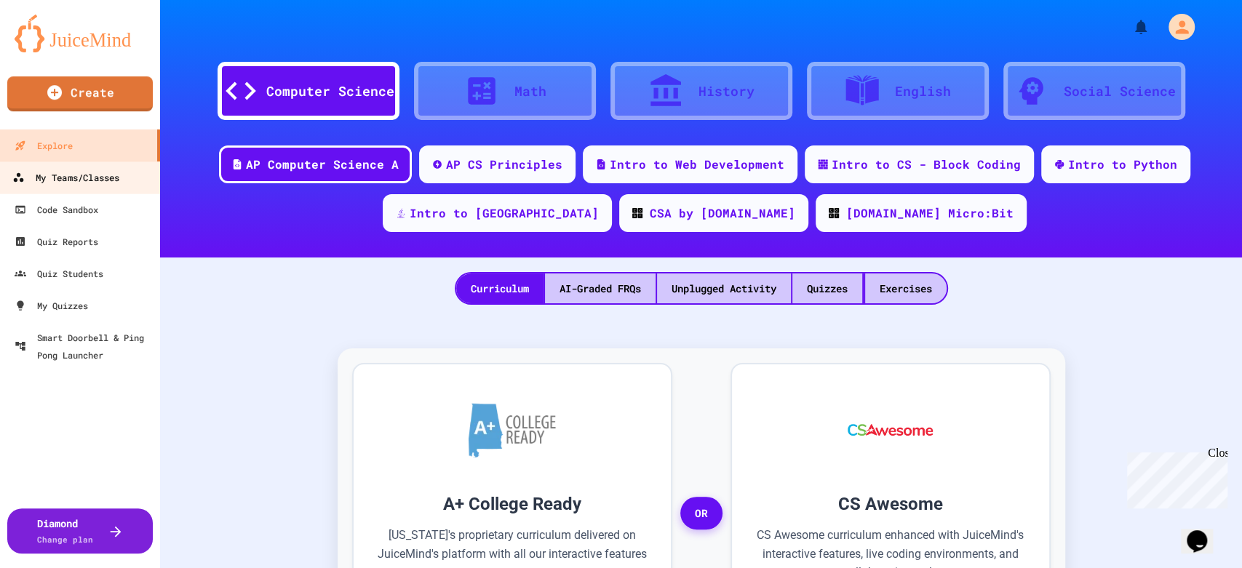
click at [71, 180] on div "My Teams/Classes" at bounding box center [65, 178] width 107 height 18
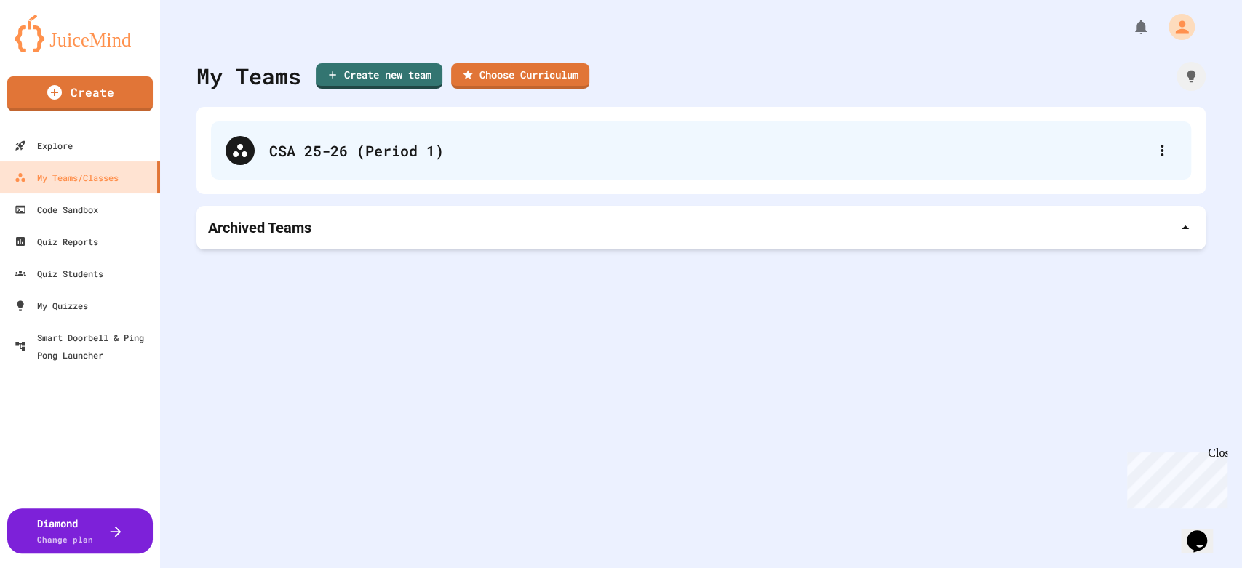
click at [370, 164] on div "CSA 25-26 (Period 1)" at bounding box center [701, 150] width 980 height 58
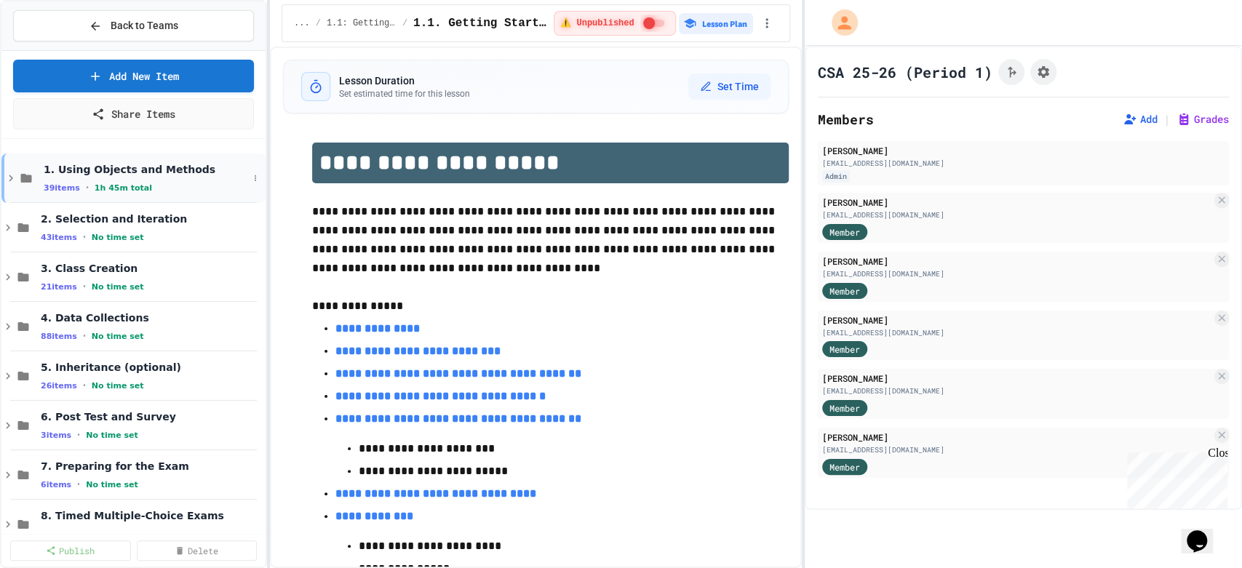
click at [8, 176] on icon at bounding box center [10, 178] width 13 height 13
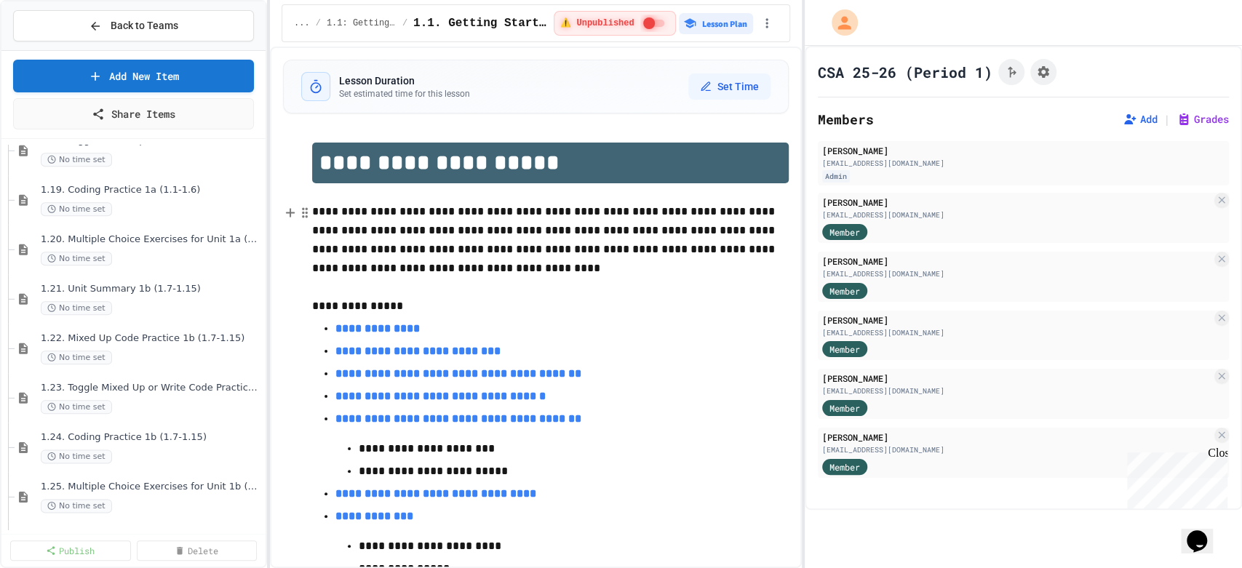
scroll to position [1131, 0]
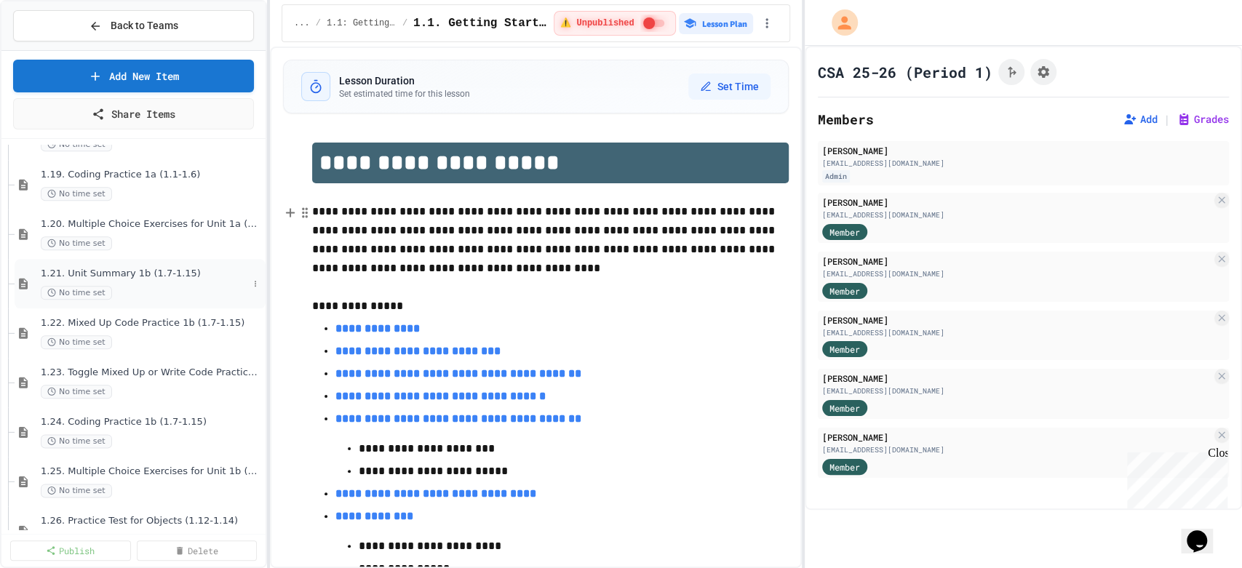
click at [103, 274] on span "1.21. Unit Summary 1b (1.7-1.15)" at bounding box center [144, 274] width 207 height 12
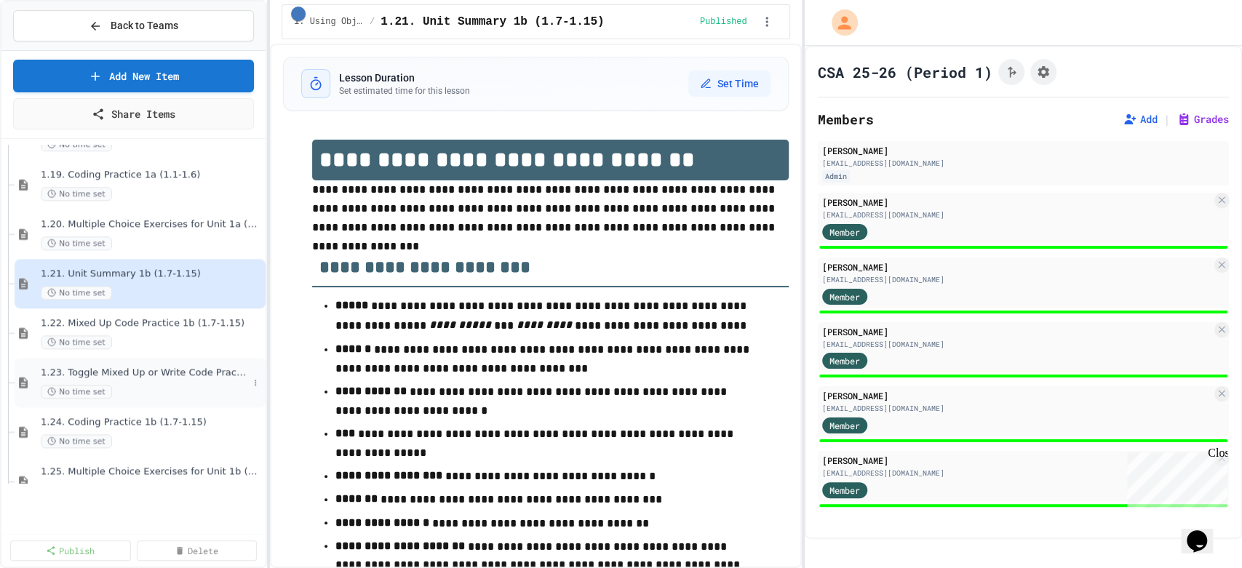
click at [144, 372] on span "1.23. Toggle Mixed Up or Write Code Practice 1b (1.7-1.15)" at bounding box center [144, 373] width 207 height 12
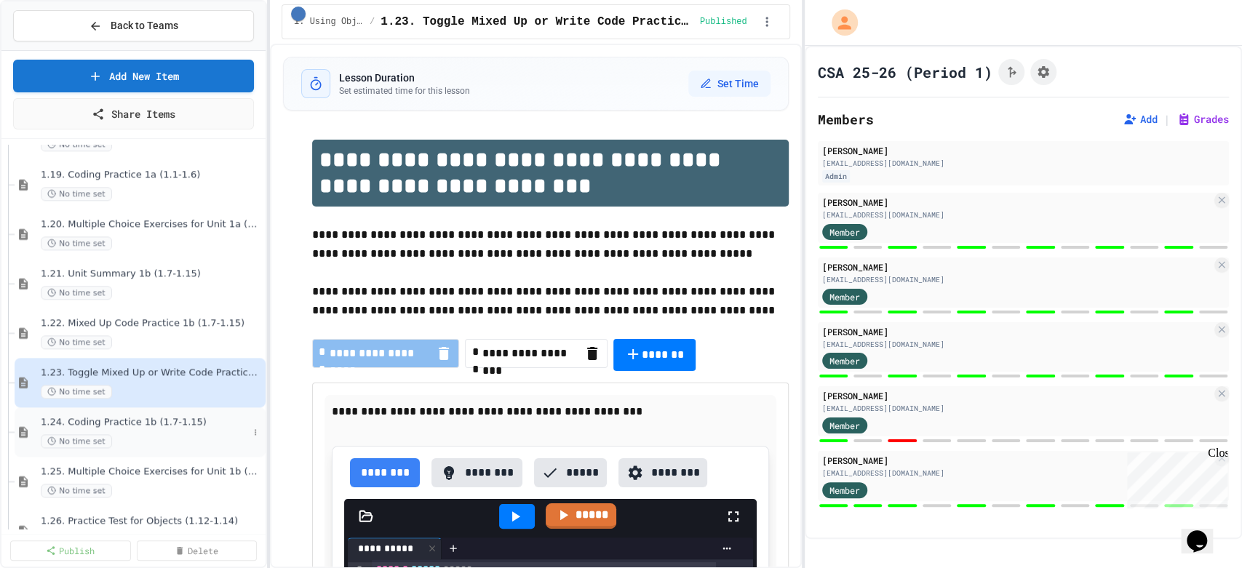
click at [132, 426] on span "1.24. Coding Practice 1b (1.7-1.15)" at bounding box center [144, 422] width 207 height 12
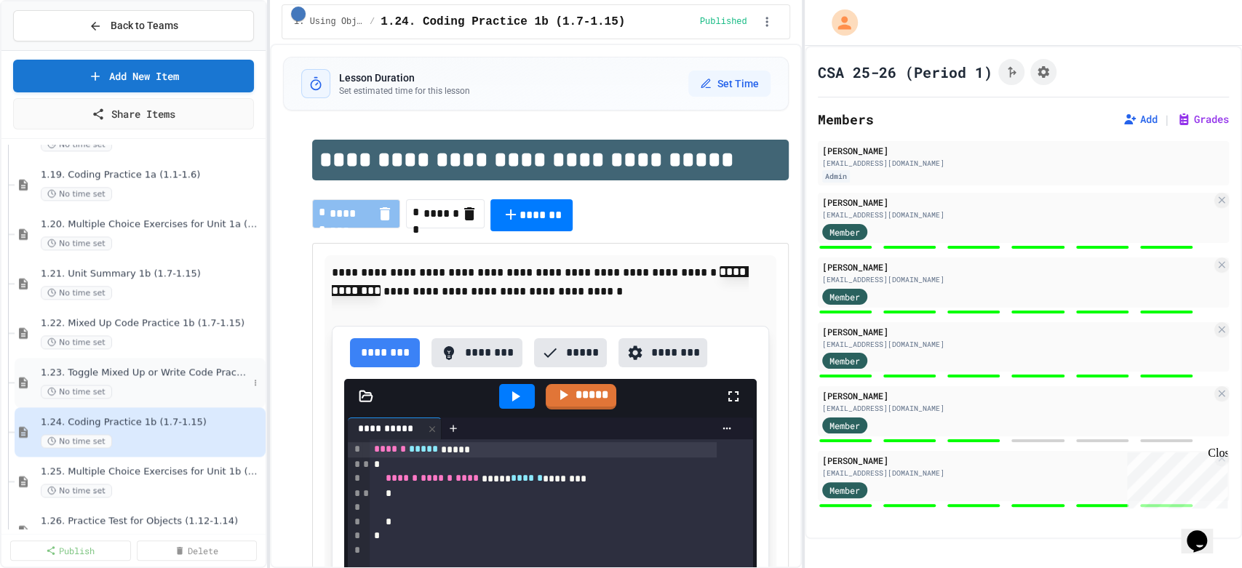
click at [143, 385] on div "No time set" at bounding box center [144, 392] width 207 height 14
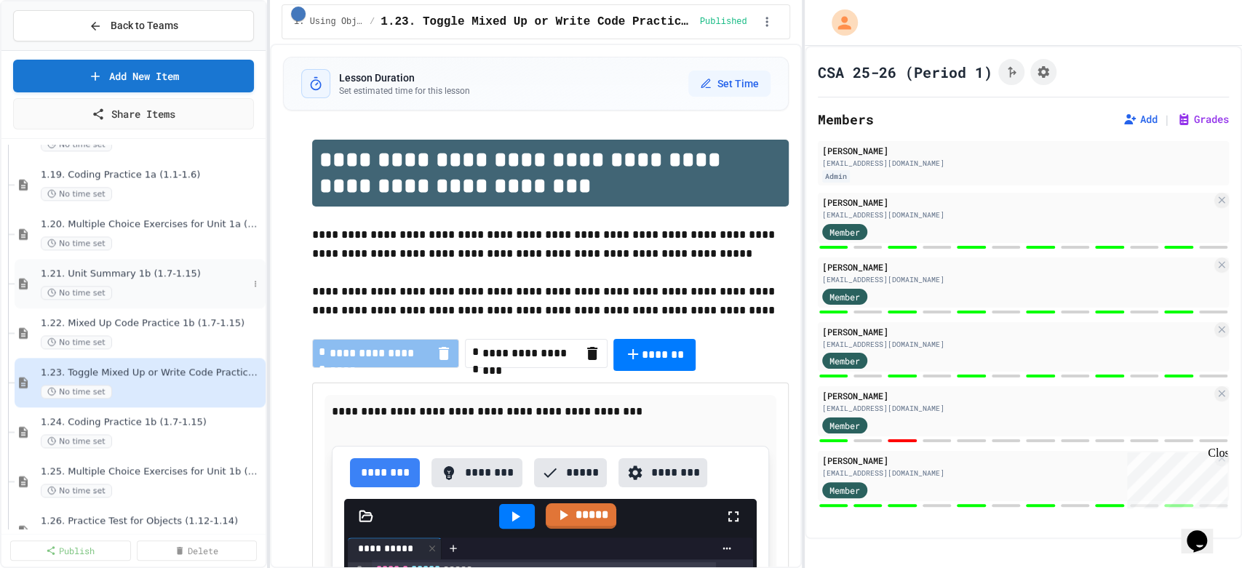
click at [148, 275] on span "1.21. Unit Summary 1b (1.7-1.15)" at bounding box center [144, 274] width 207 height 12
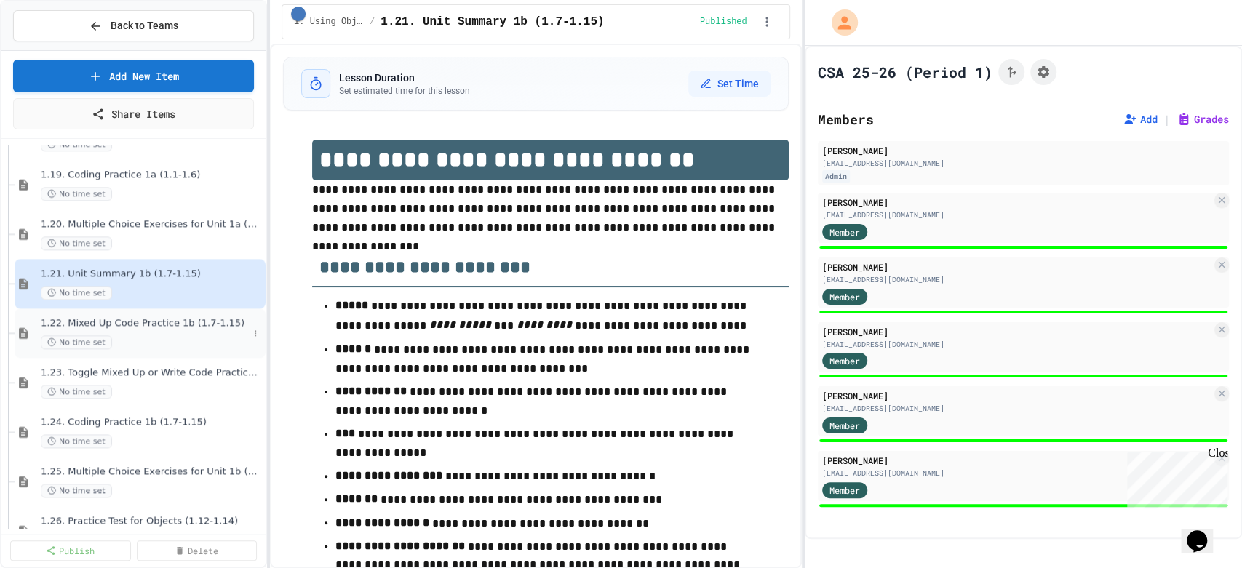
click at [128, 329] on div "1.22. Mixed Up Code Practice 1b (1.7-1.15) No time set" at bounding box center [144, 333] width 207 height 32
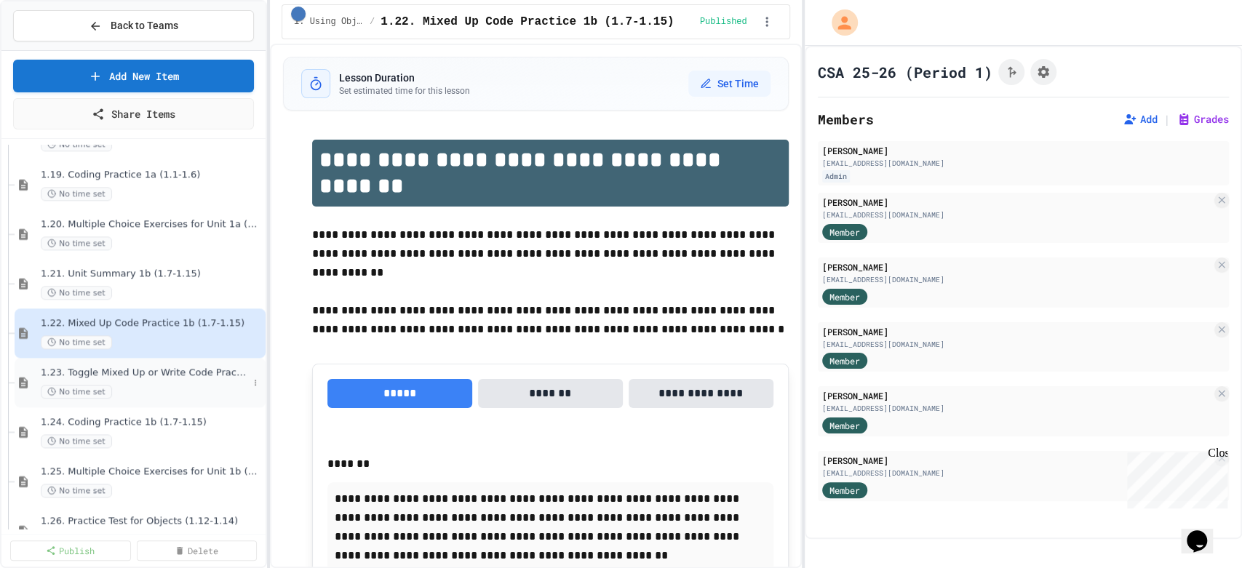
click at [123, 378] on div "1.23. Toggle Mixed Up or Write Code Practice 1b (1.7-1.15) No time set" at bounding box center [144, 383] width 207 height 32
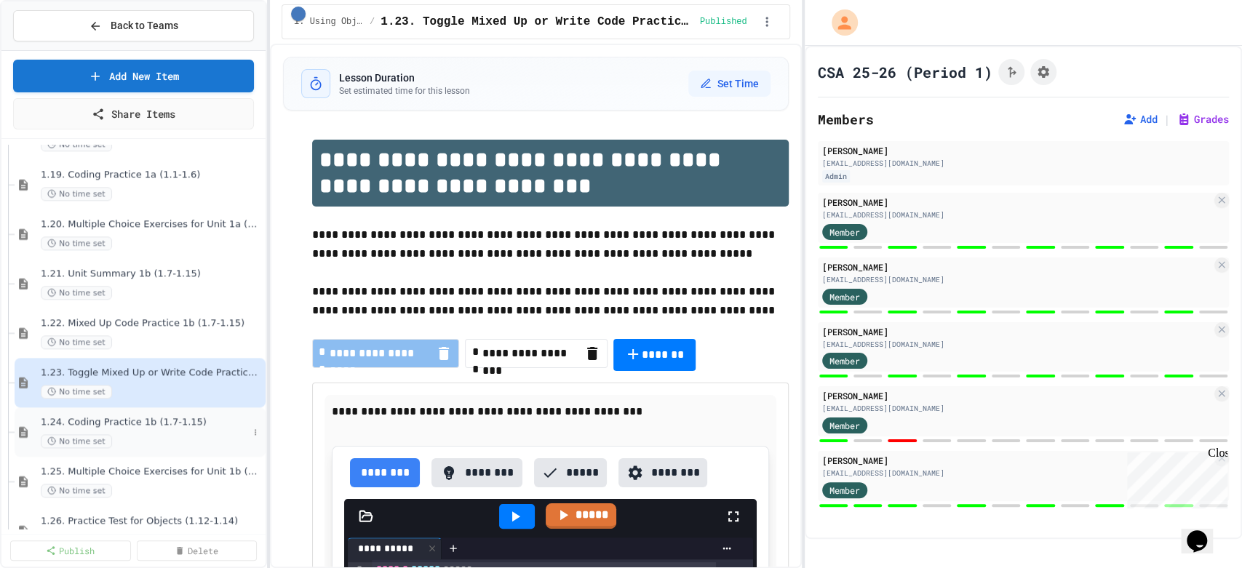
click at [147, 428] on div "1.24. Coding Practice 1b (1.7-1.15) No time set" at bounding box center [144, 432] width 207 height 32
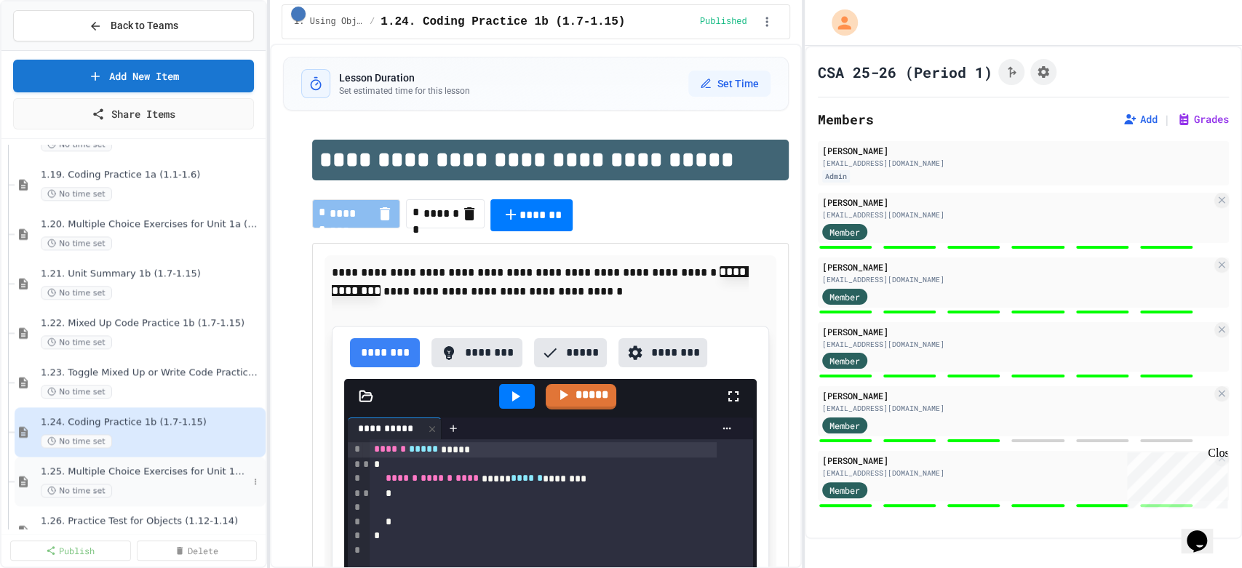
click at [151, 468] on span "1.25. Multiple Choice Exercises for Unit 1b (1.9-1.15)" at bounding box center [144, 472] width 207 height 12
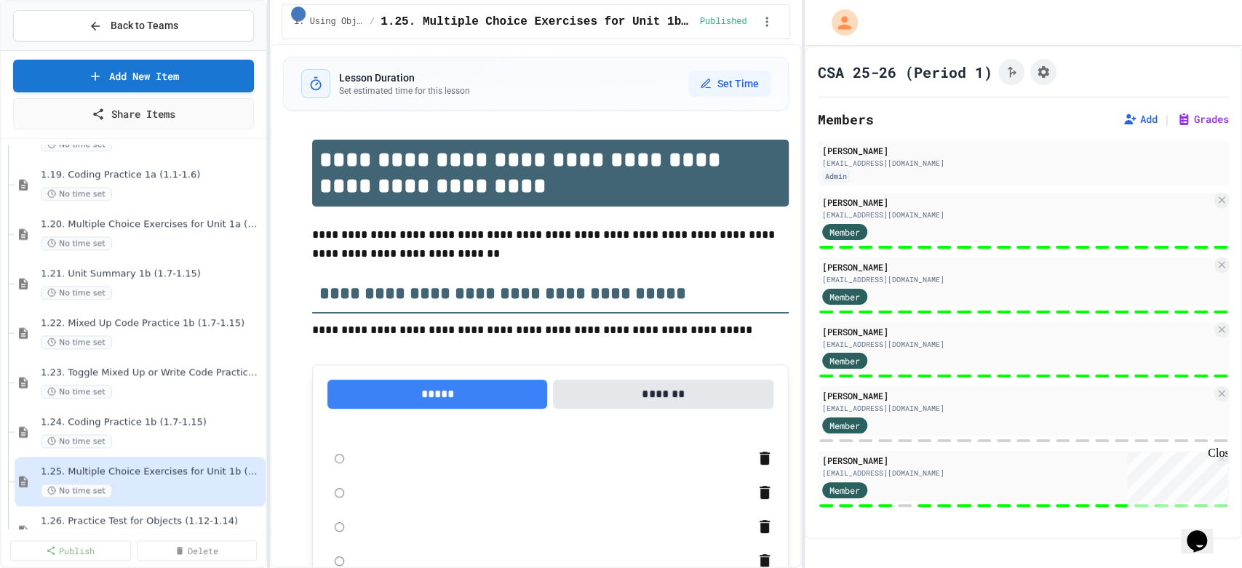
click at [157, 448] on div at bounding box center [133, 77] width 264 height 2127
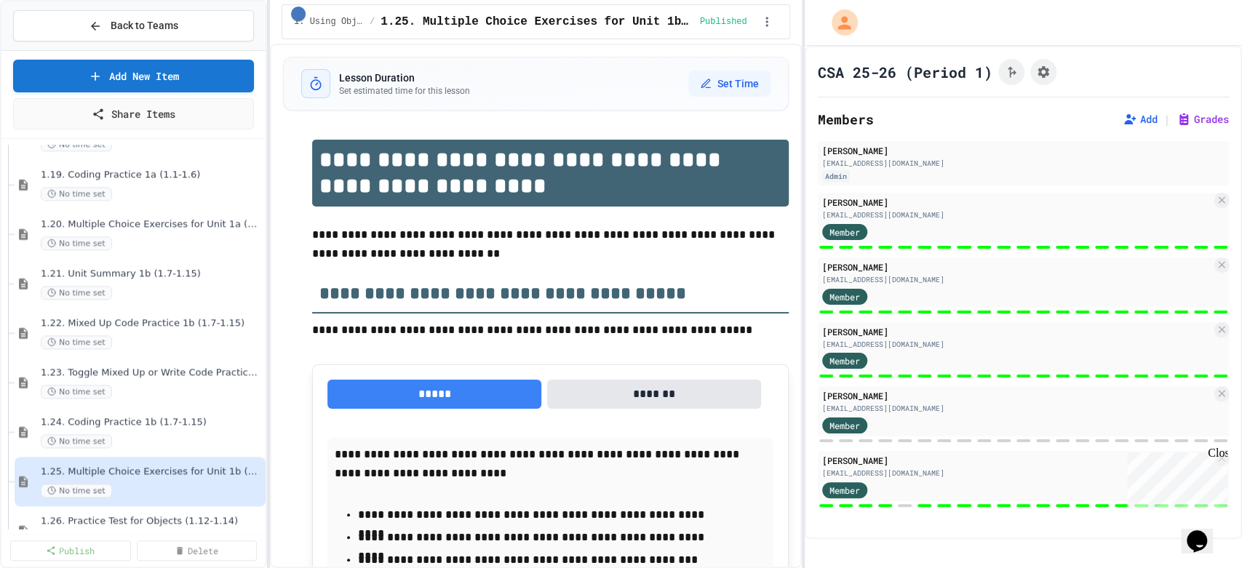
scroll to position [1212, 0]
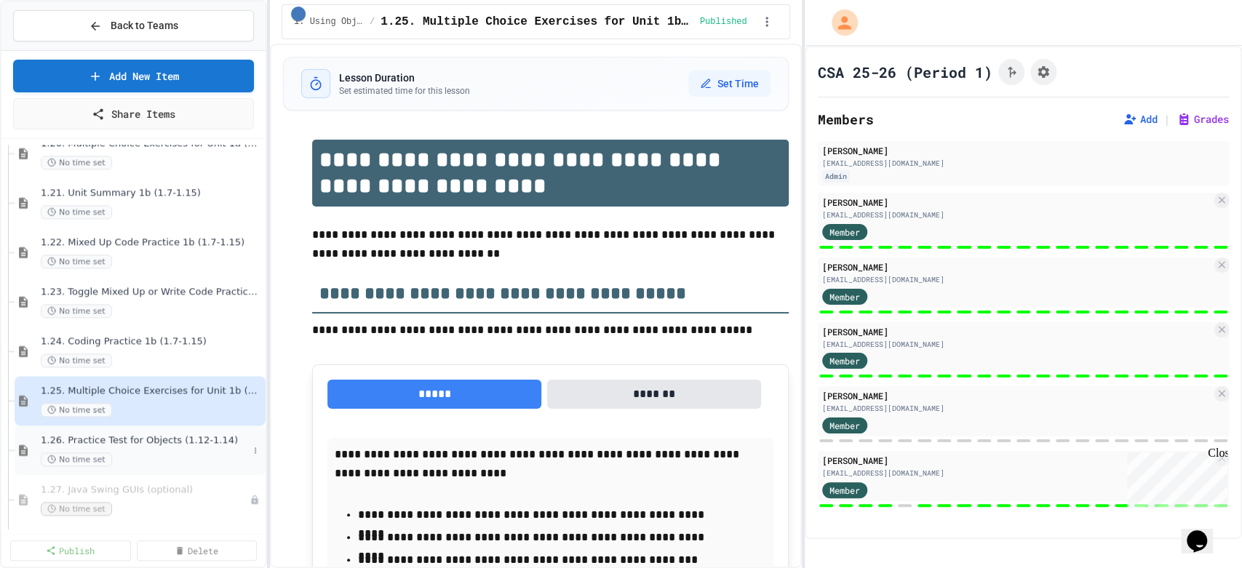
click at [152, 439] on span "1.26. Practice Test for Objects (1.12-1.14)" at bounding box center [144, 440] width 207 height 12
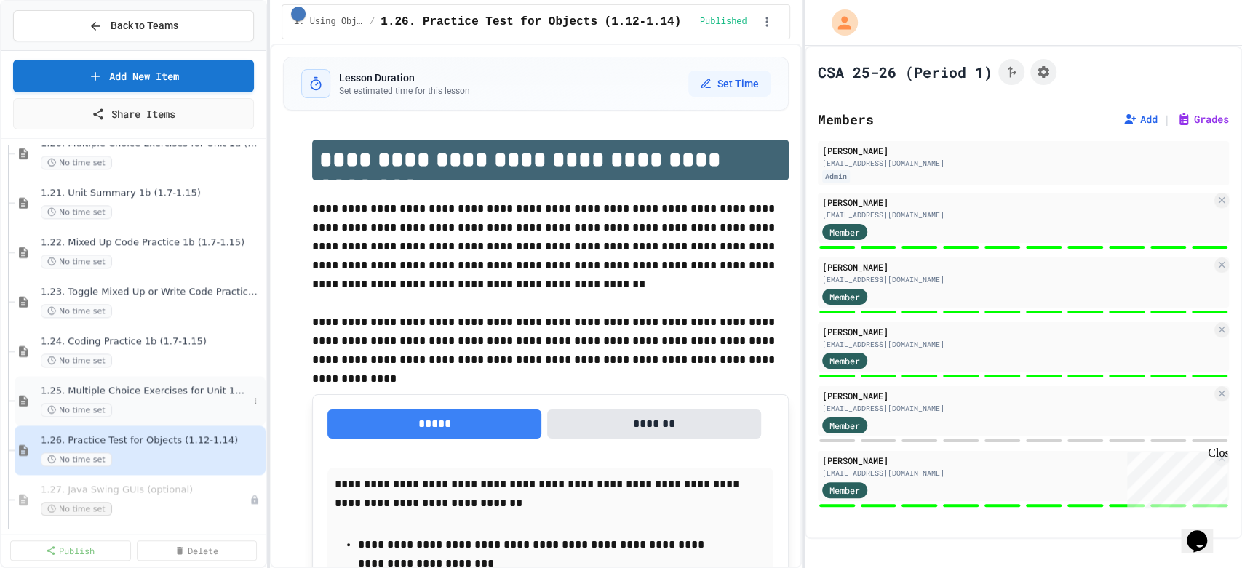
click at [134, 400] on div "1.25. Multiple Choice Exercises for Unit 1b (1.9-1.15) No time set" at bounding box center [144, 401] width 207 height 32
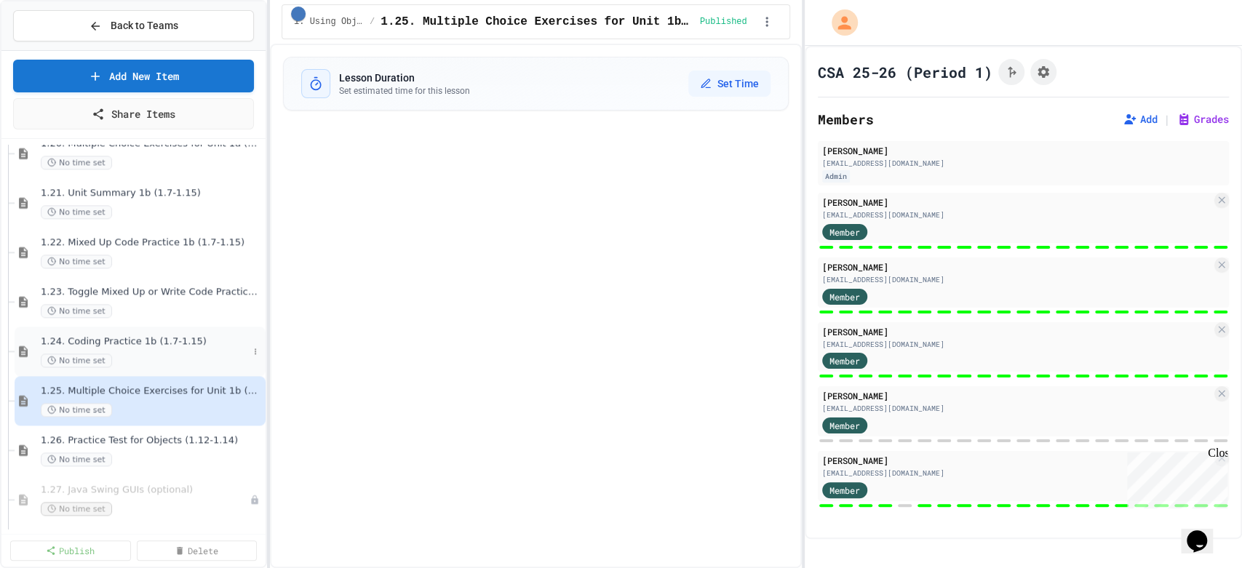
click at [148, 350] on div "1.24. Coding Practice 1b (1.7-1.15) No time set" at bounding box center [144, 351] width 207 height 32
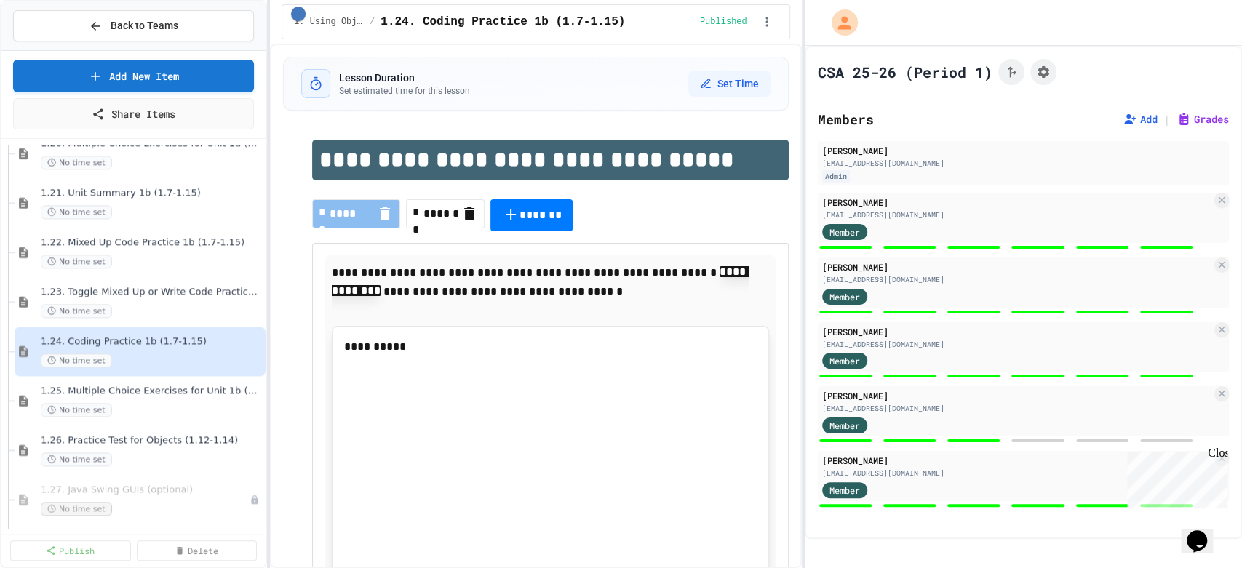
click at [144, 340] on span "1.24. Coding Practice 1b (1.7-1.15)" at bounding box center [152, 341] width 222 height 12
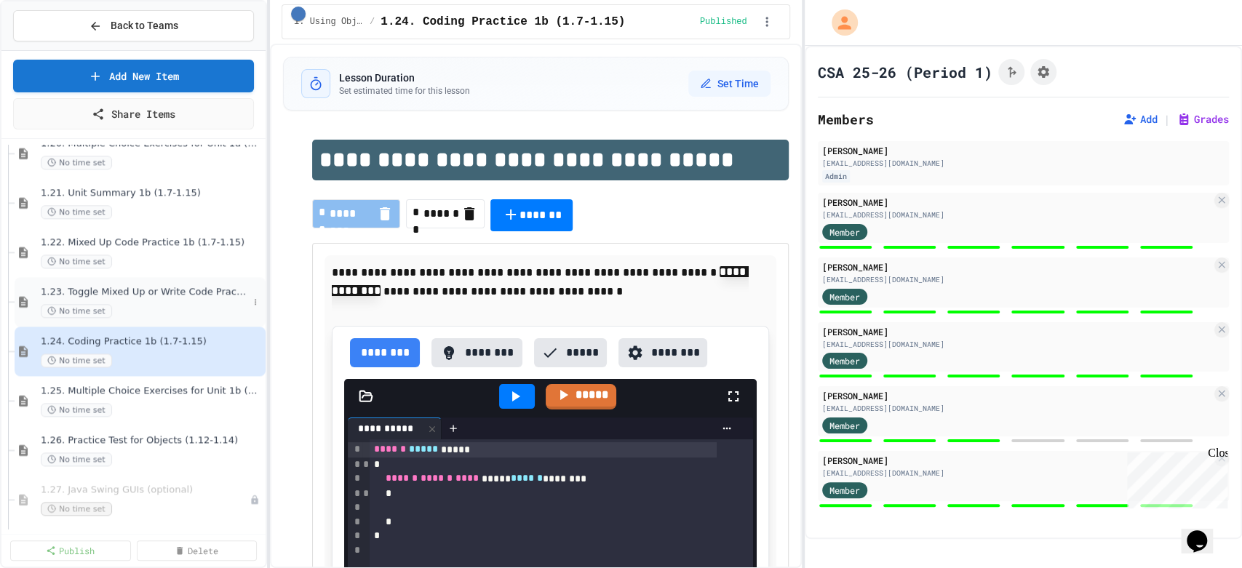
click at [160, 298] on div "1.23. Toggle Mixed Up or Write Code Practice 1b (1.7-1.15) No time set" at bounding box center [144, 302] width 207 height 32
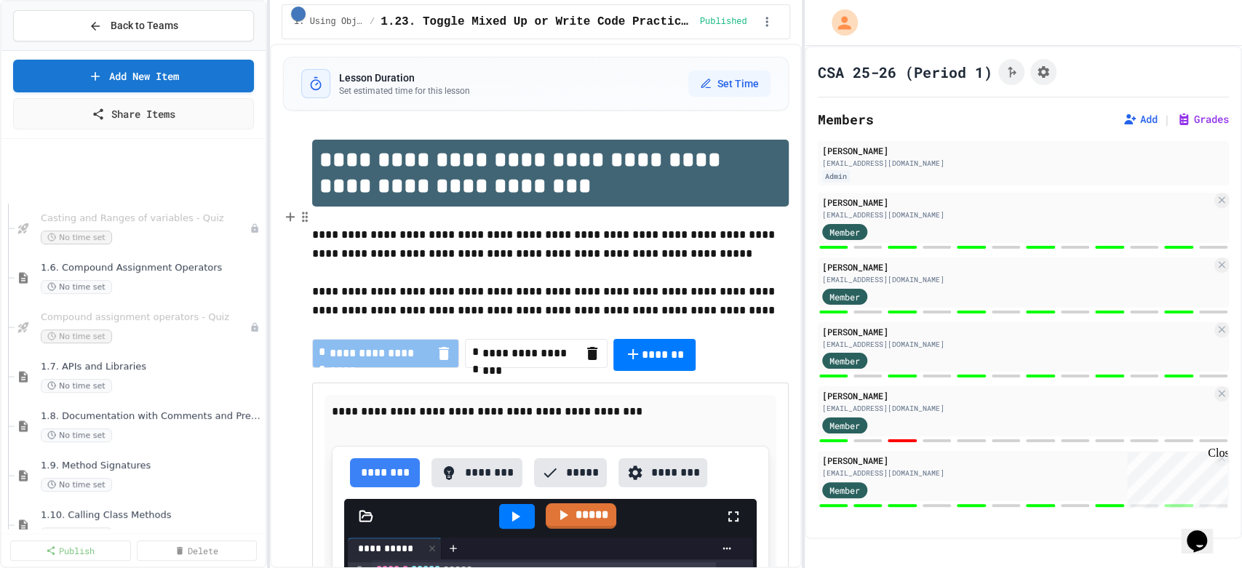
scroll to position [81, 0]
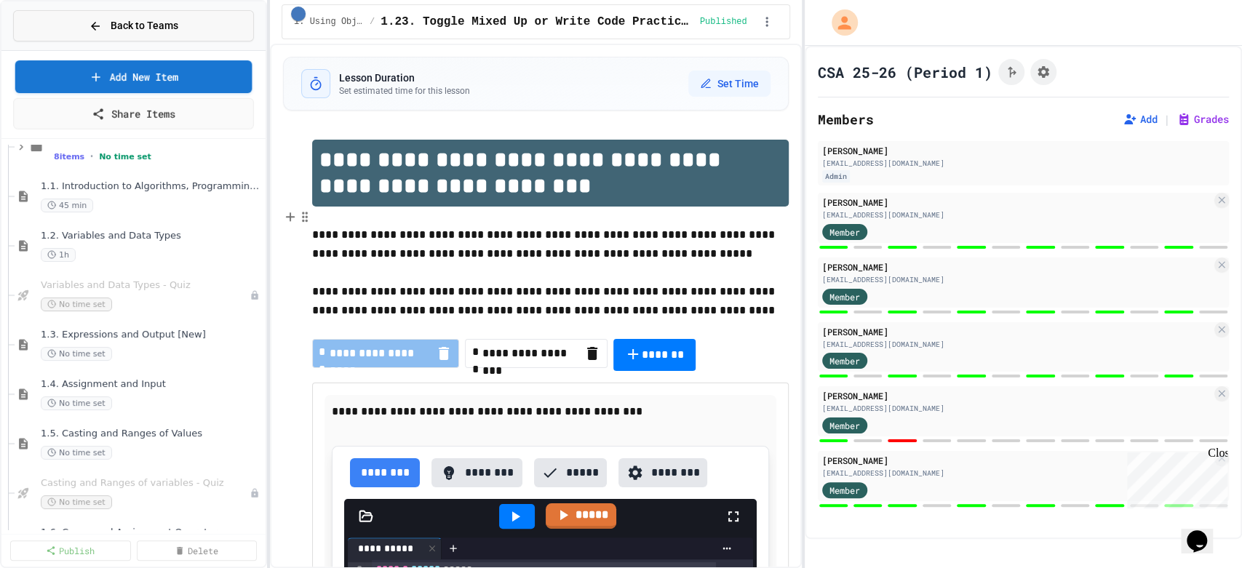
click at [98, 30] on icon at bounding box center [95, 26] width 13 height 13
